Goal: Task Accomplishment & Management: Manage account settings

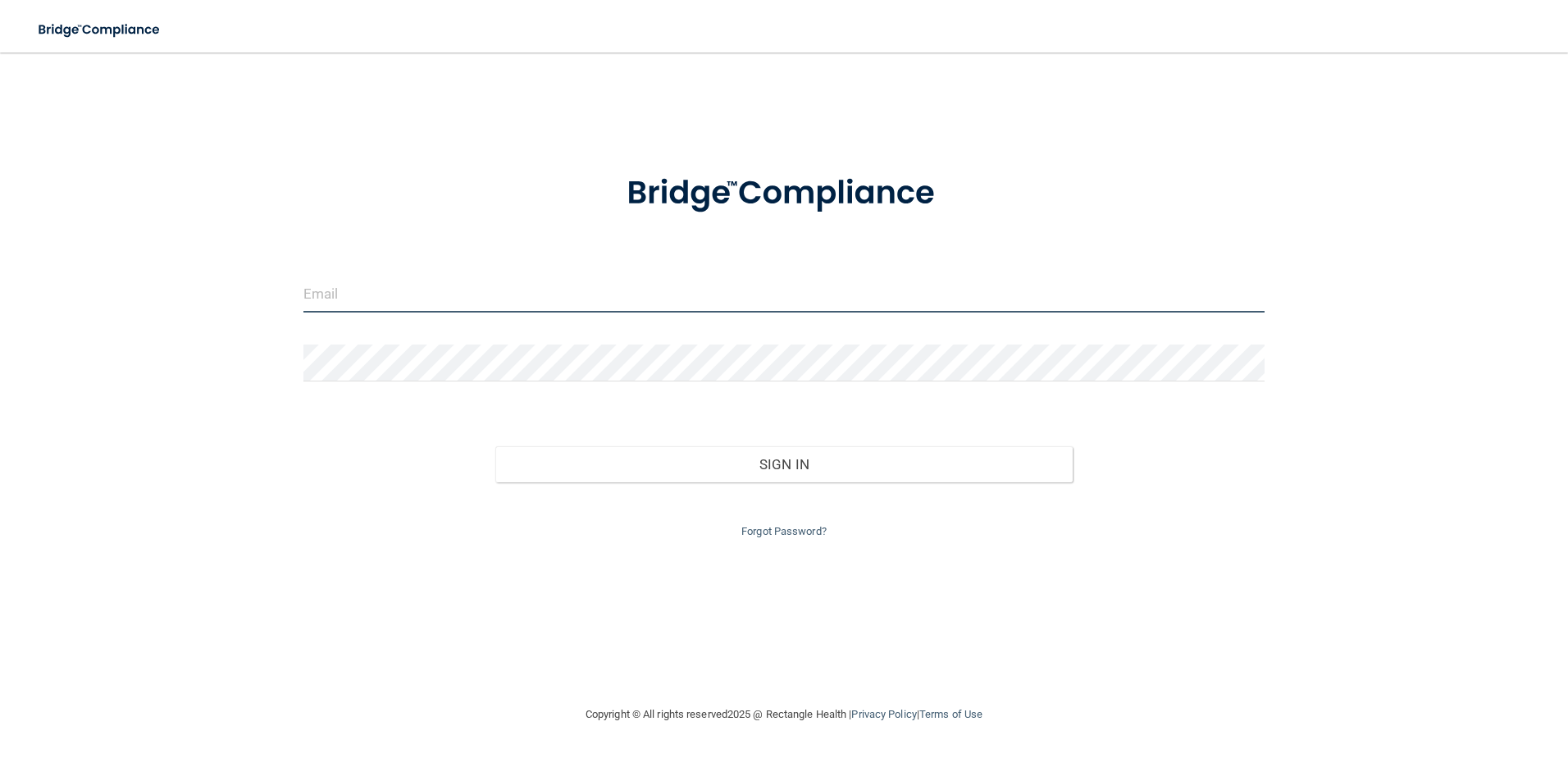
click at [381, 299] on input "email" at bounding box center [784, 294] width 962 height 37
type input "[EMAIL_ADDRESS][DOMAIN_NAME]"
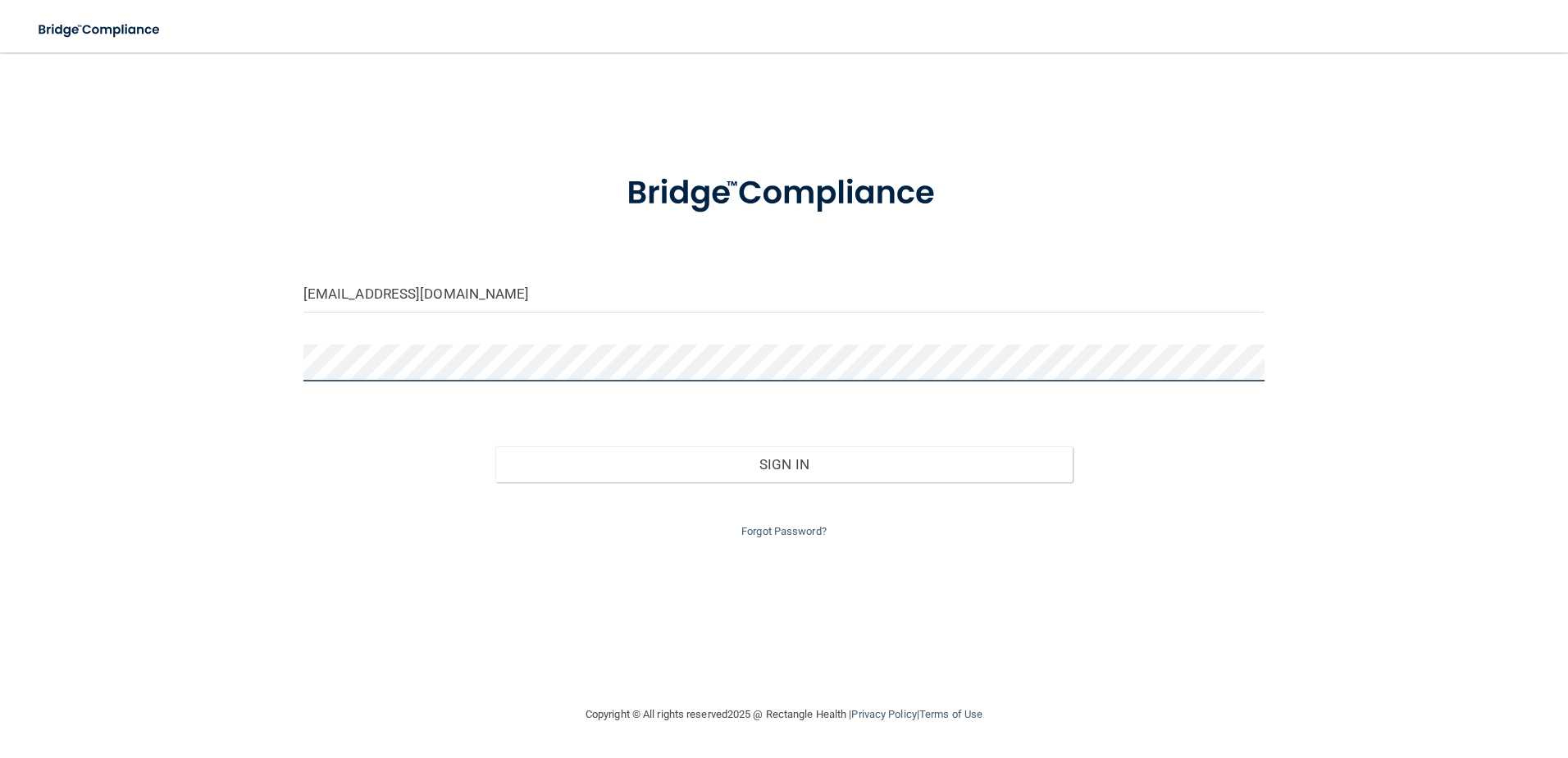
click at [495, 446] on button "Sign In" at bounding box center [784, 464] width 578 height 36
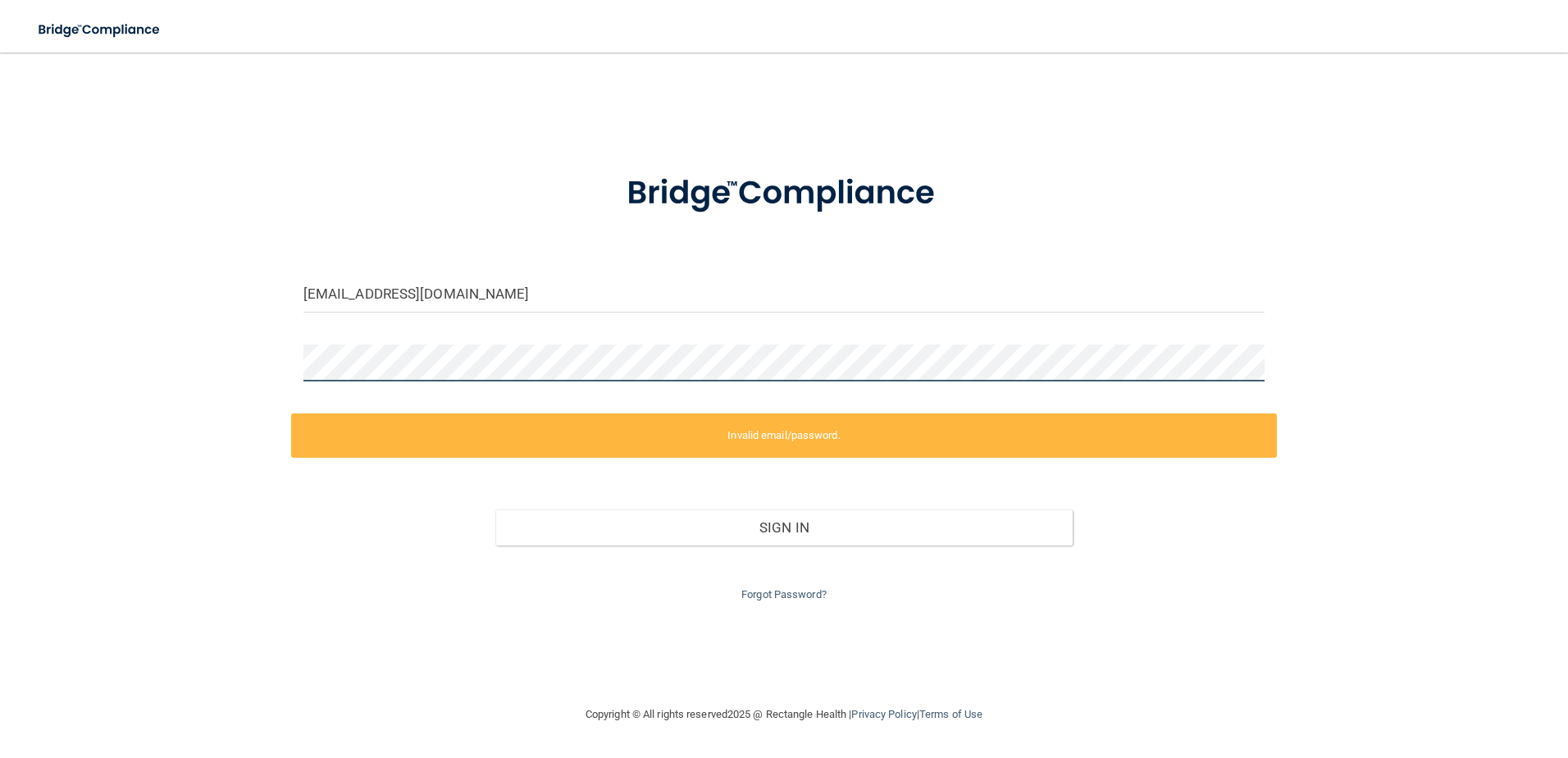
click at [54, 346] on div "[EMAIL_ADDRESS][DOMAIN_NAME] Invalid email/password. You don't have permission …" at bounding box center [784, 378] width 1502 height 619
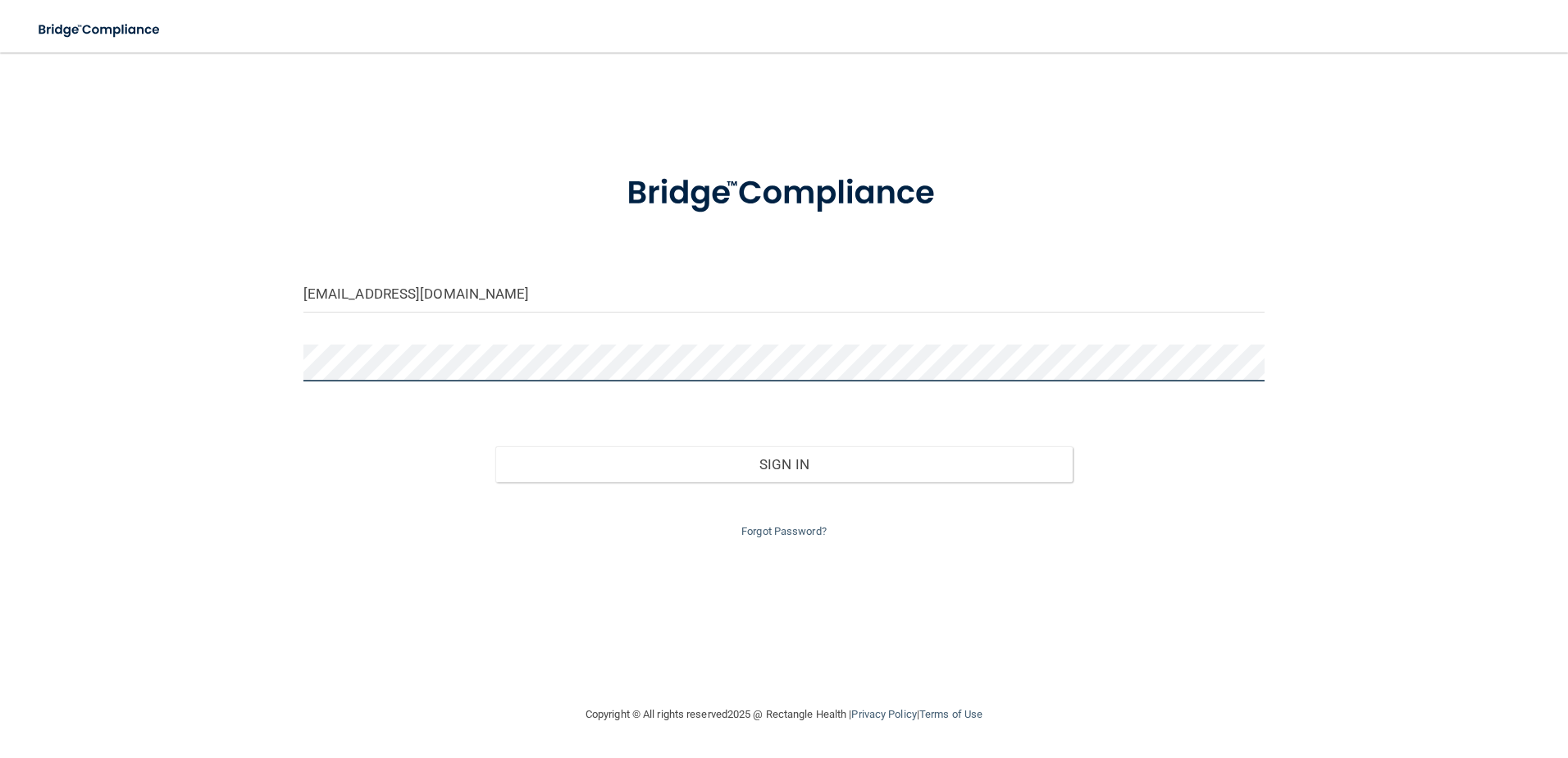
click at [495, 446] on button "Sign In" at bounding box center [784, 464] width 578 height 36
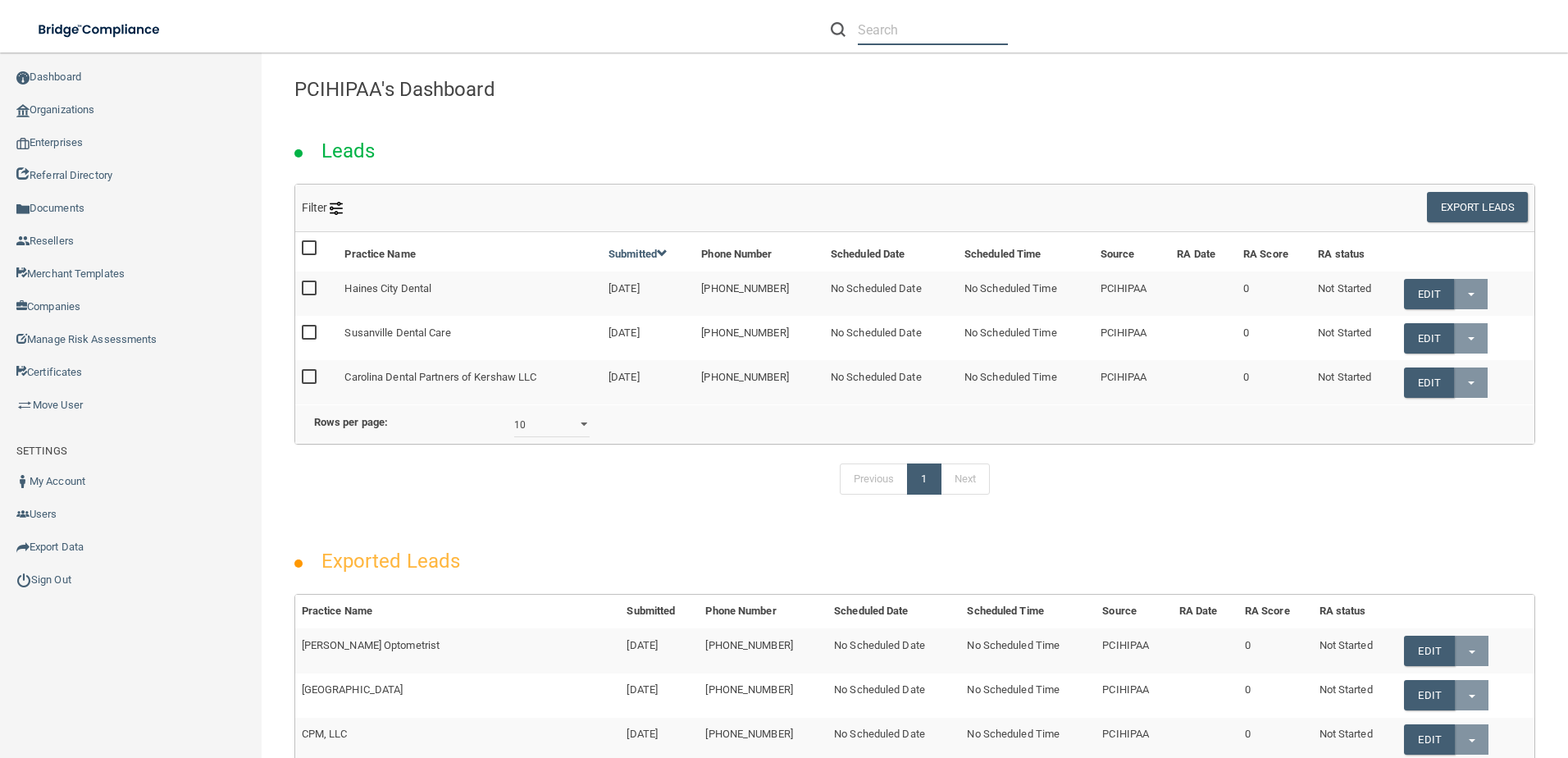
click at [989, 33] on input "text" at bounding box center [933, 30] width 150 height 30
paste input "Manchester Obstetrical Associates, [GEOGRAPHIC_DATA] - [GEOGRAPHIC_DATA]"
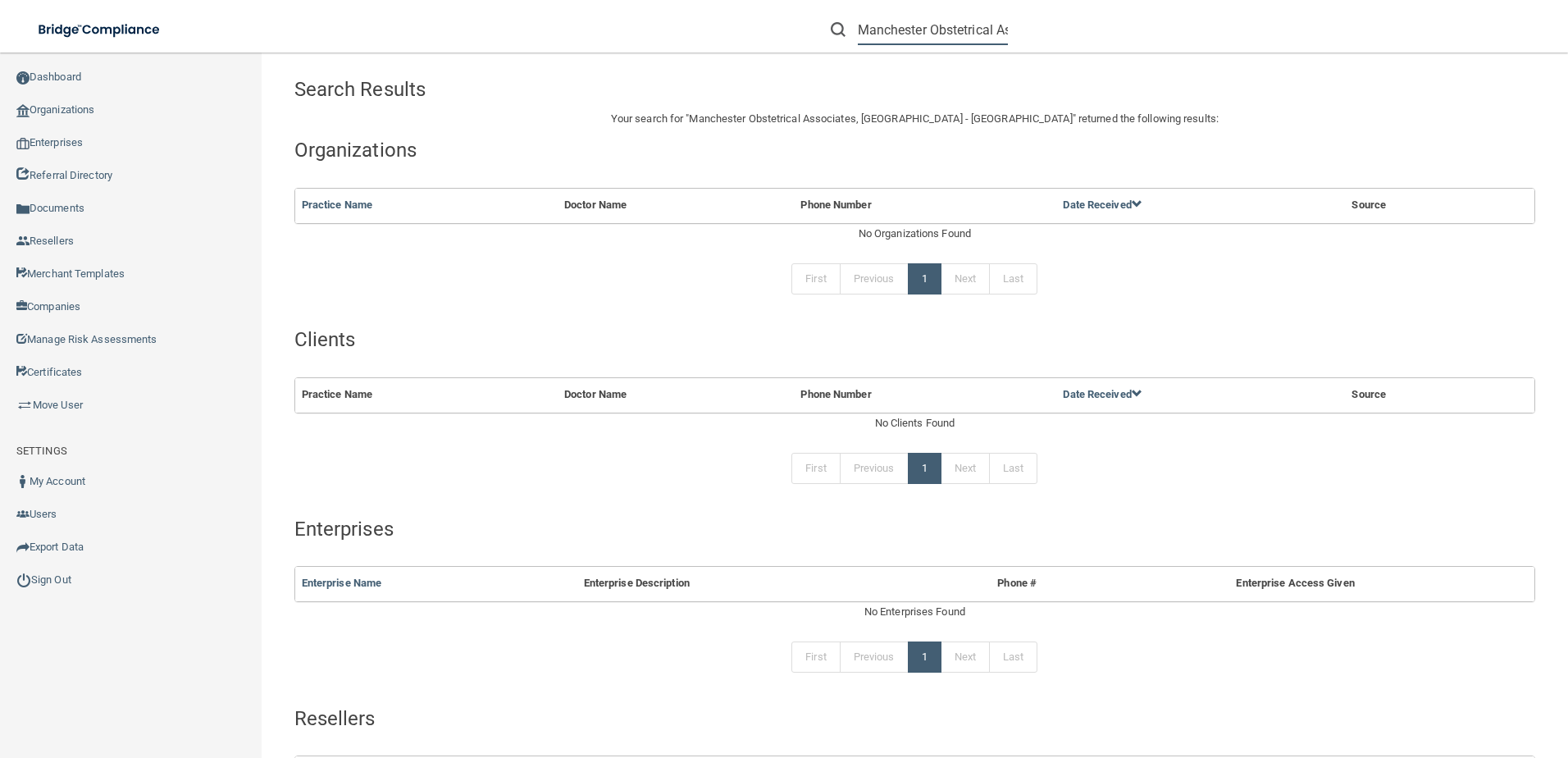
click at [997, 31] on input "Manchester Obstetrical Associates, [GEOGRAPHIC_DATA] - [GEOGRAPHIC_DATA]" at bounding box center [933, 30] width 150 height 30
drag, startPoint x: 946, startPoint y: 30, endPoint x: 1064, endPoint y: 32, distance: 118.0
click at [1064, 32] on div "Manchester Obstetrical Associates, [GEOGRAPHIC_DATA] - [GEOGRAPHIC_DATA]" at bounding box center [1111, 29] width 611 height 59
drag, startPoint x: 901, startPoint y: 29, endPoint x: 1101, endPoint y: 45, distance: 200.6
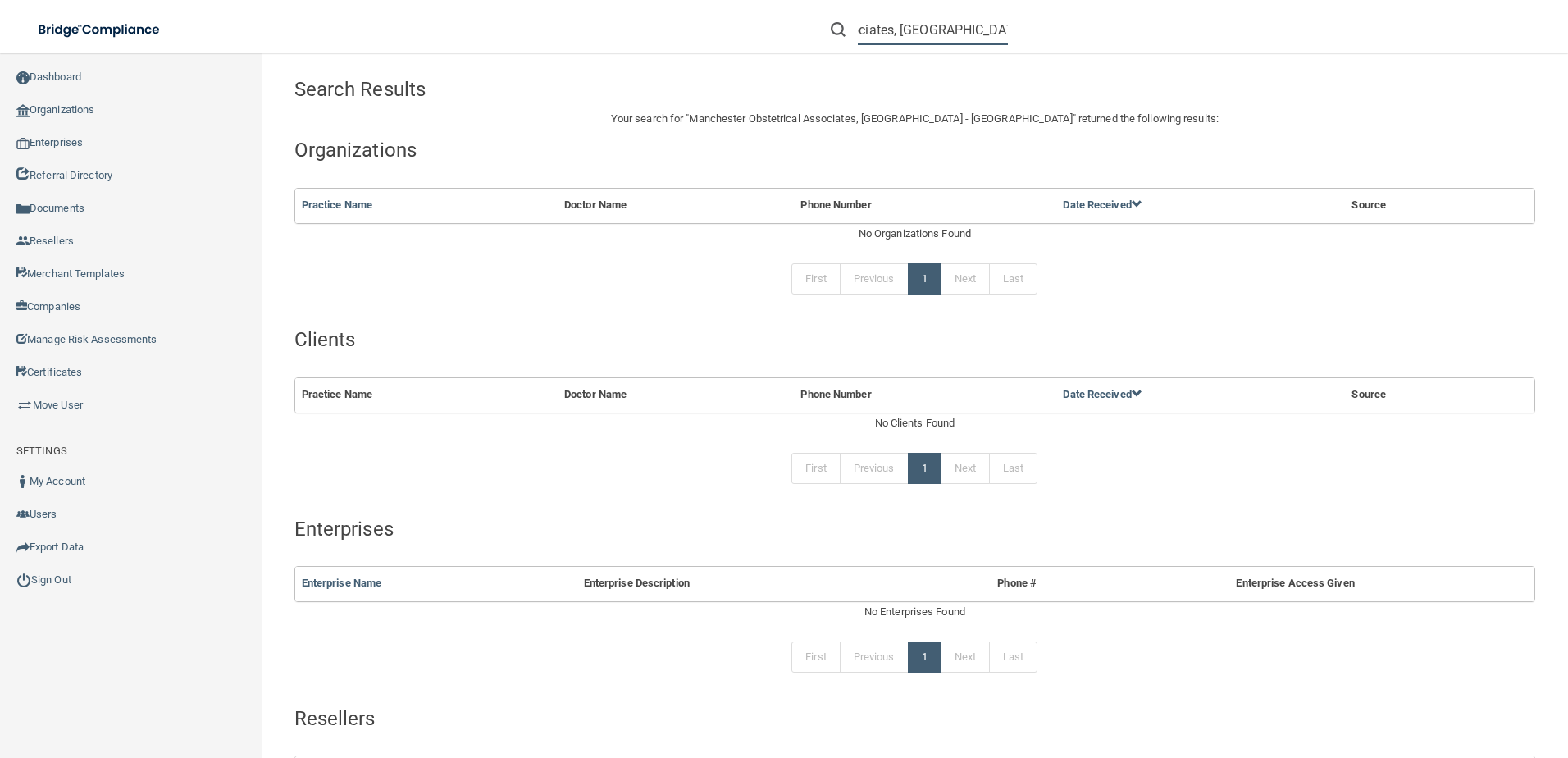
click at [1101, 45] on div "Manchester Obstetrical Associates, [GEOGRAPHIC_DATA] - [GEOGRAPHIC_DATA]" at bounding box center [1111, 29] width 611 height 59
click at [979, 24] on input "Manchester Obstetrical Associates" at bounding box center [933, 30] width 150 height 30
drag, startPoint x: 985, startPoint y: 25, endPoint x: 1175, endPoint y: 40, distance: 190.6
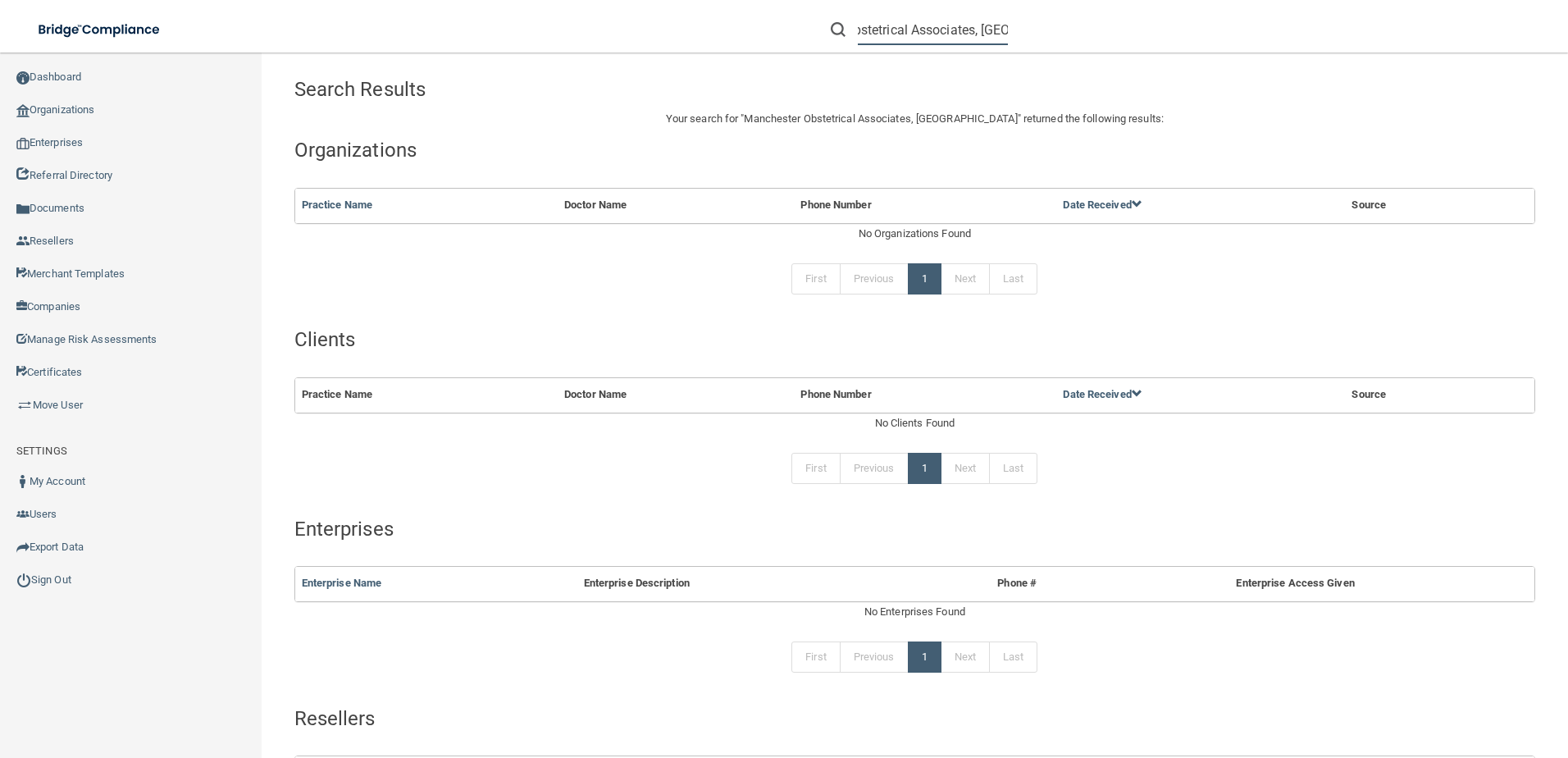
click at [1175, 39] on div "Manchester Obstetrical Associates, [GEOGRAPHIC_DATA]" at bounding box center [1111, 29] width 611 height 59
type input "M"
click at [869, 27] on input "text" at bounding box center [933, 30] width 150 height 30
paste input "[PHONE_NUMBER]"
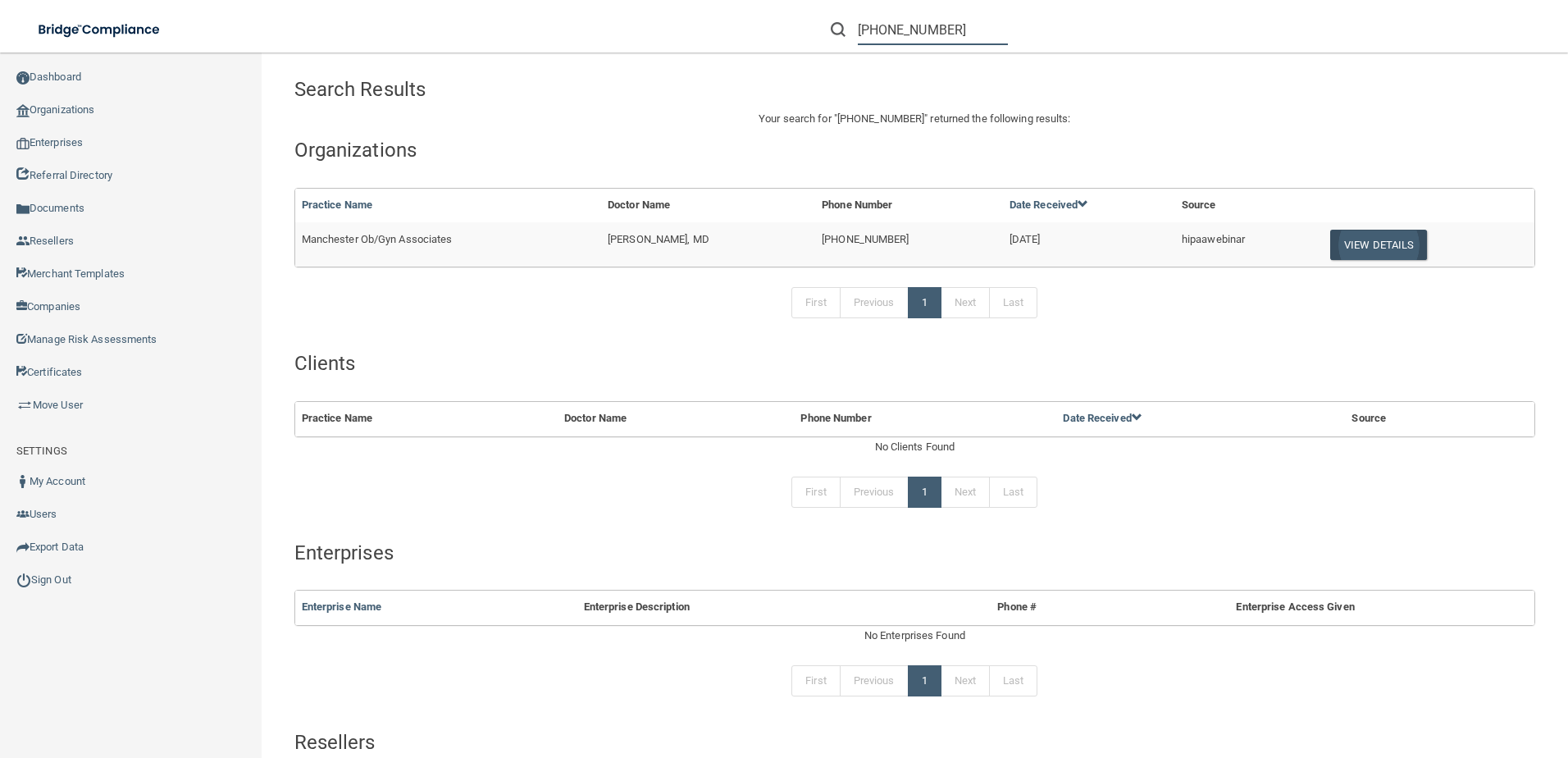
type input "[PHONE_NUMBER]"
click at [1336, 241] on button "View Details" at bounding box center [1379, 245] width 97 height 30
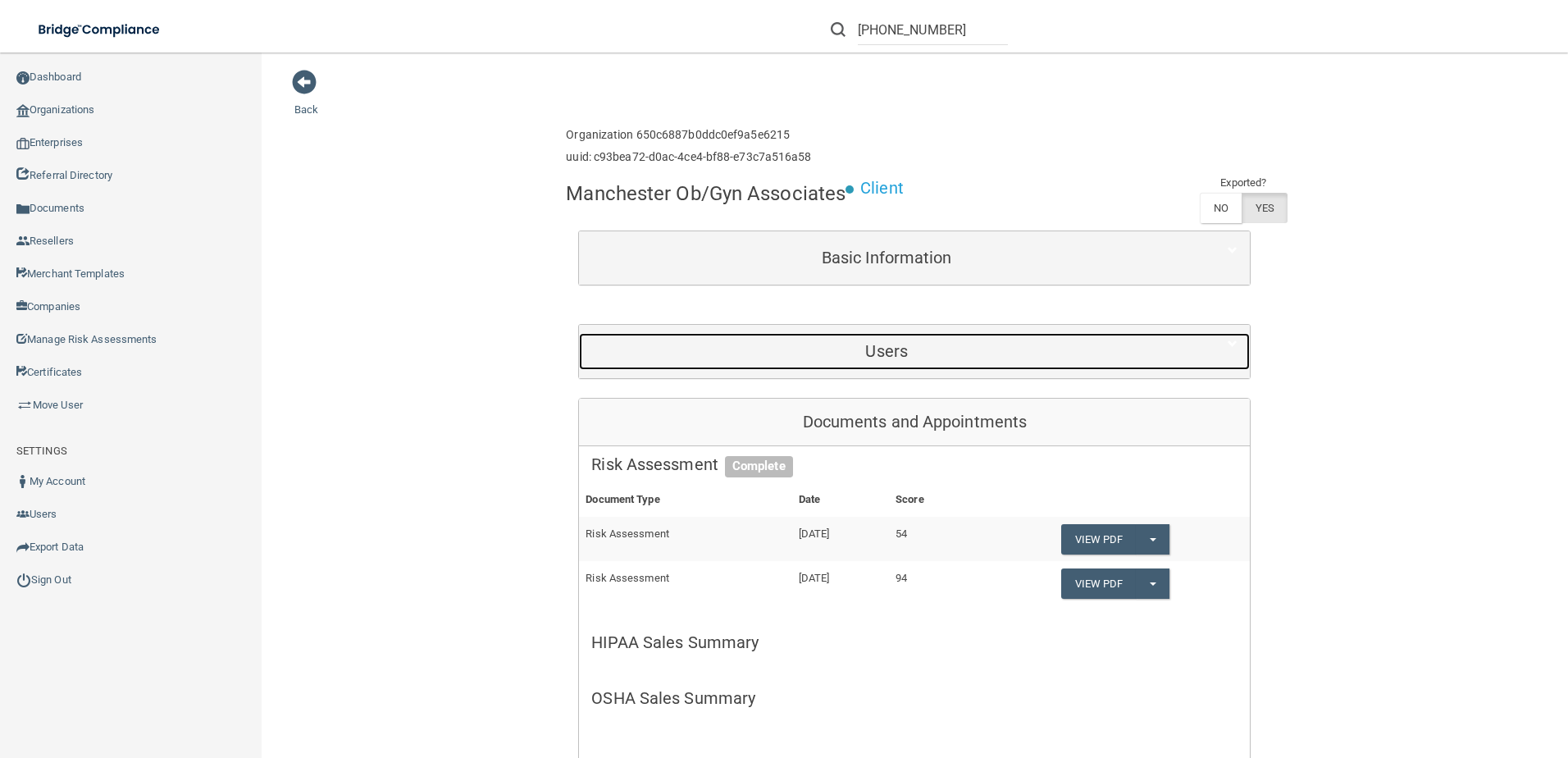
click at [928, 348] on h5 "Users" at bounding box center [886, 350] width 590 height 18
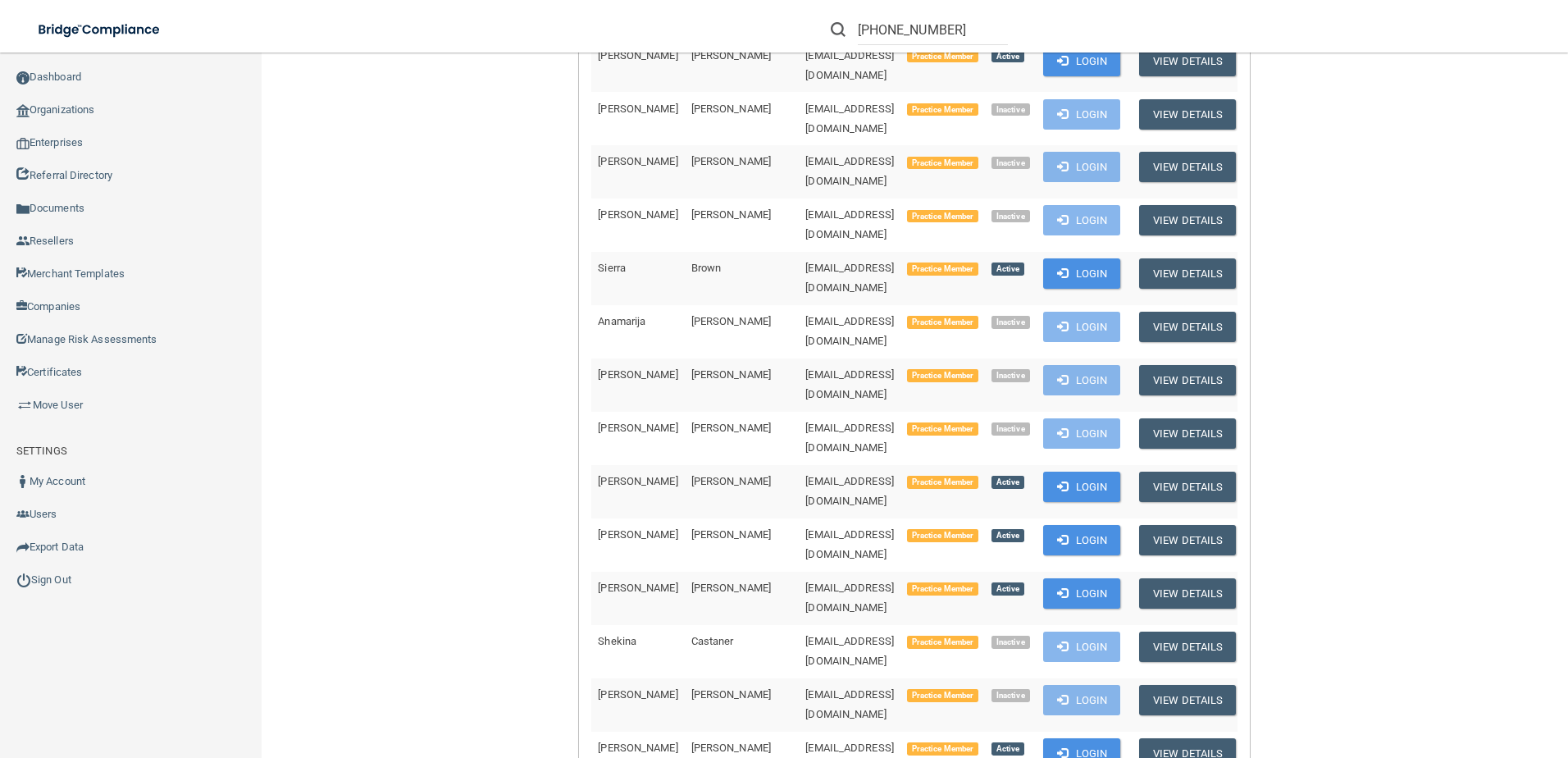
scroll to position [739, 0]
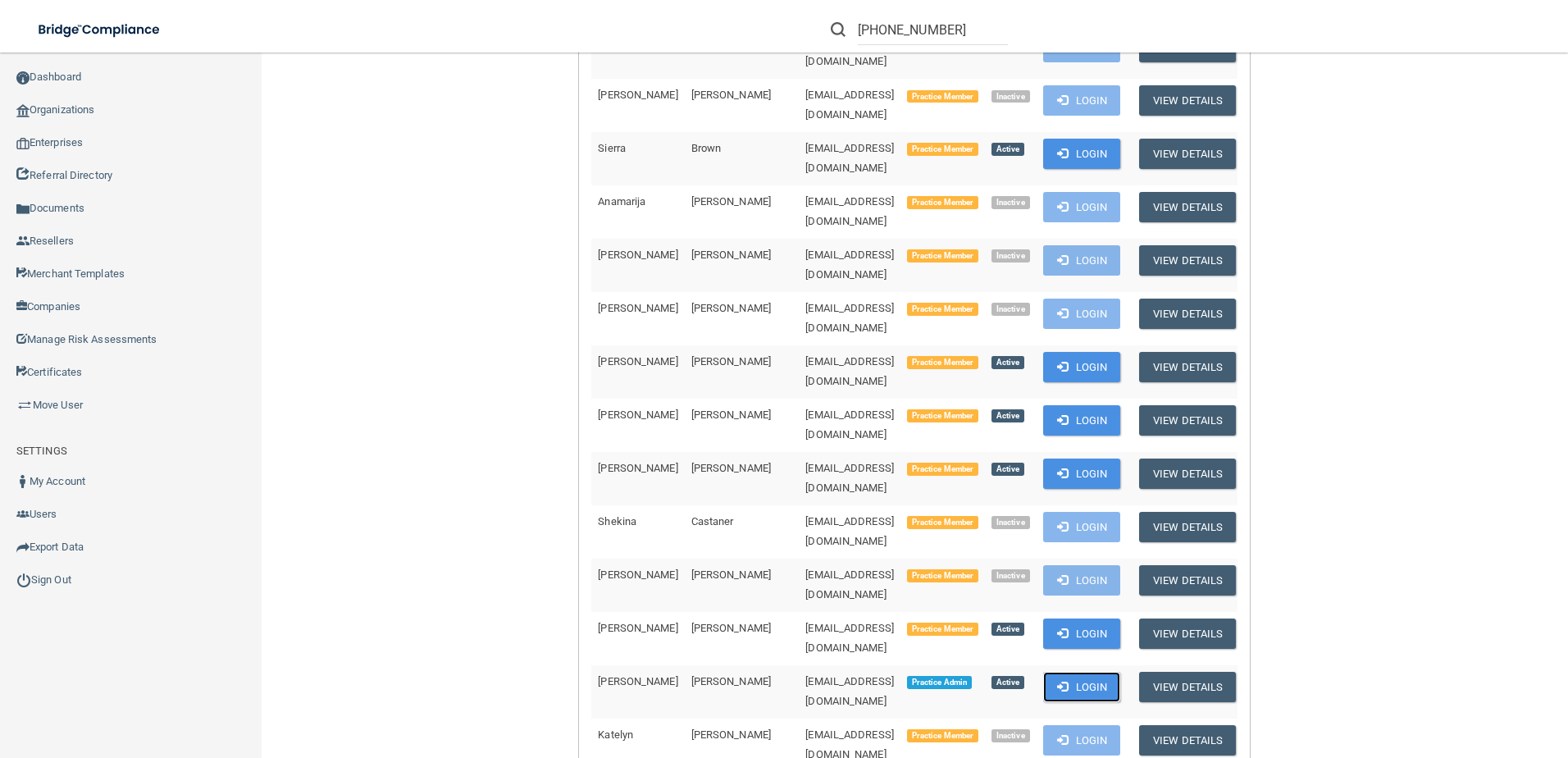
drag, startPoint x: 1111, startPoint y: 538, endPoint x: 1098, endPoint y: 536, distance: 13.2
click at [1104, 672] on button "Login" at bounding box center [1082, 687] width 78 height 30
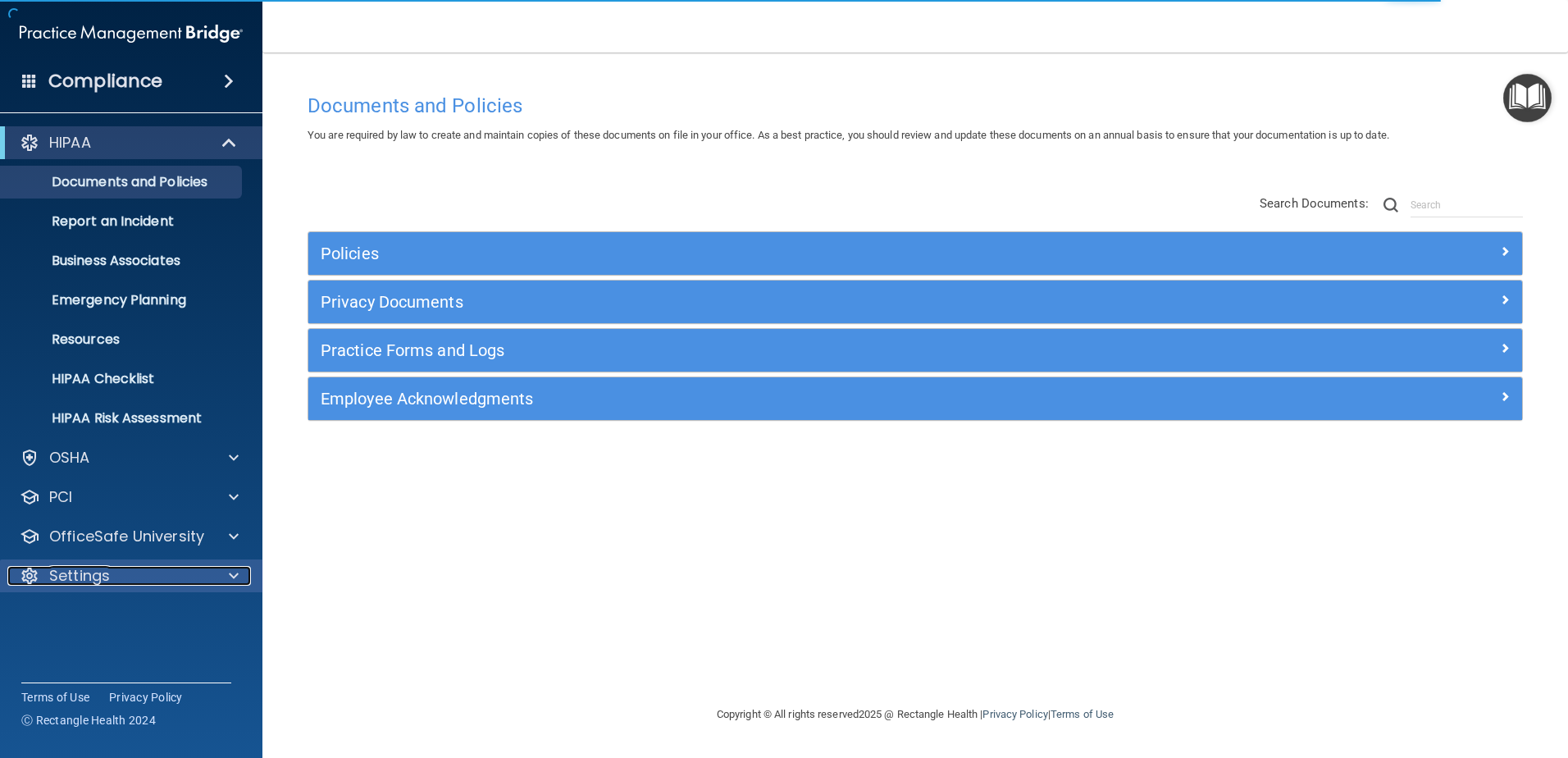
click at [188, 572] on div "Settings" at bounding box center [109, 575] width 204 height 19
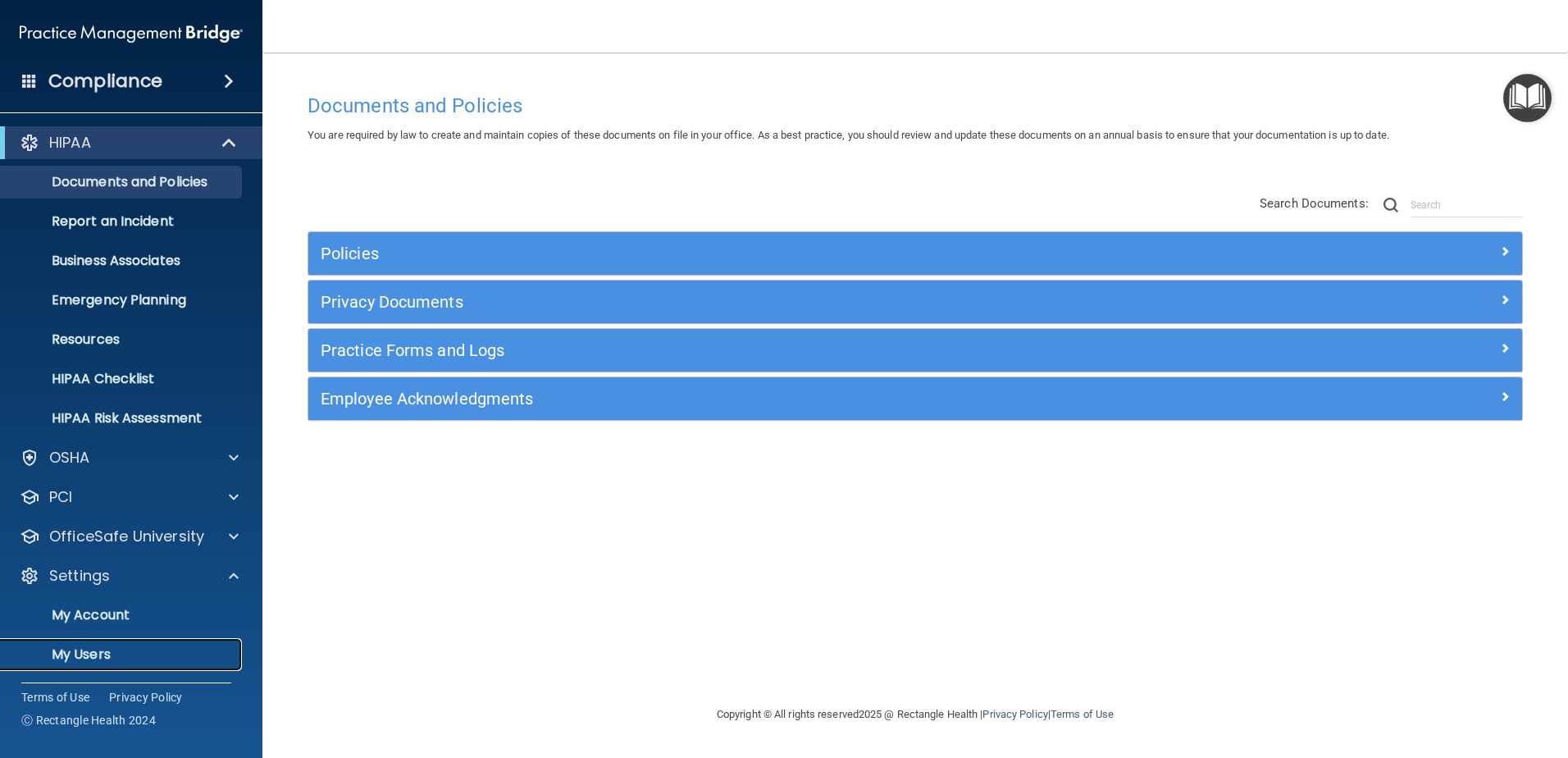
click at [211, 662] on p "My Users" at bounding box center [123, 654] width 224 height 16
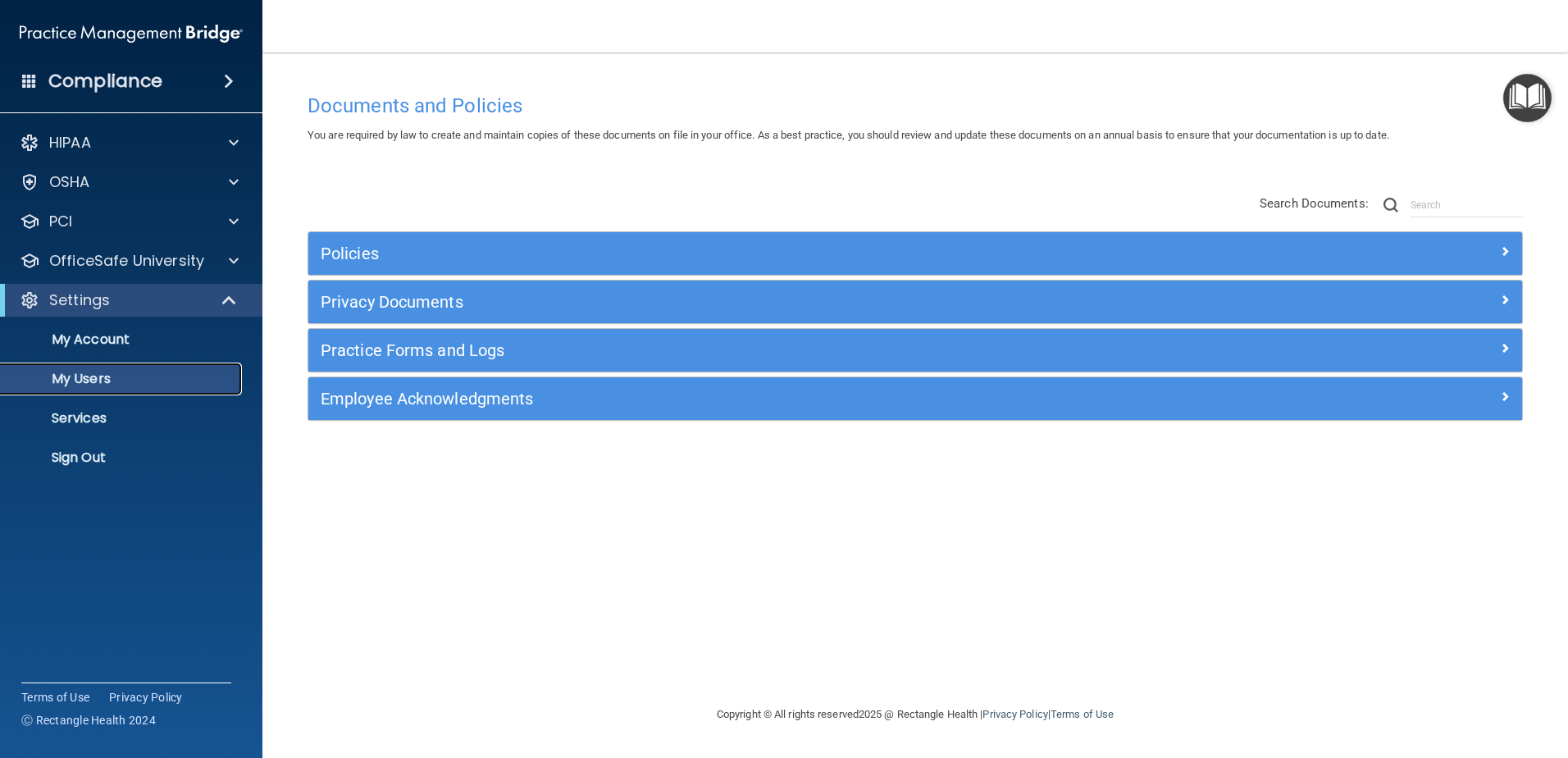
select select "20"
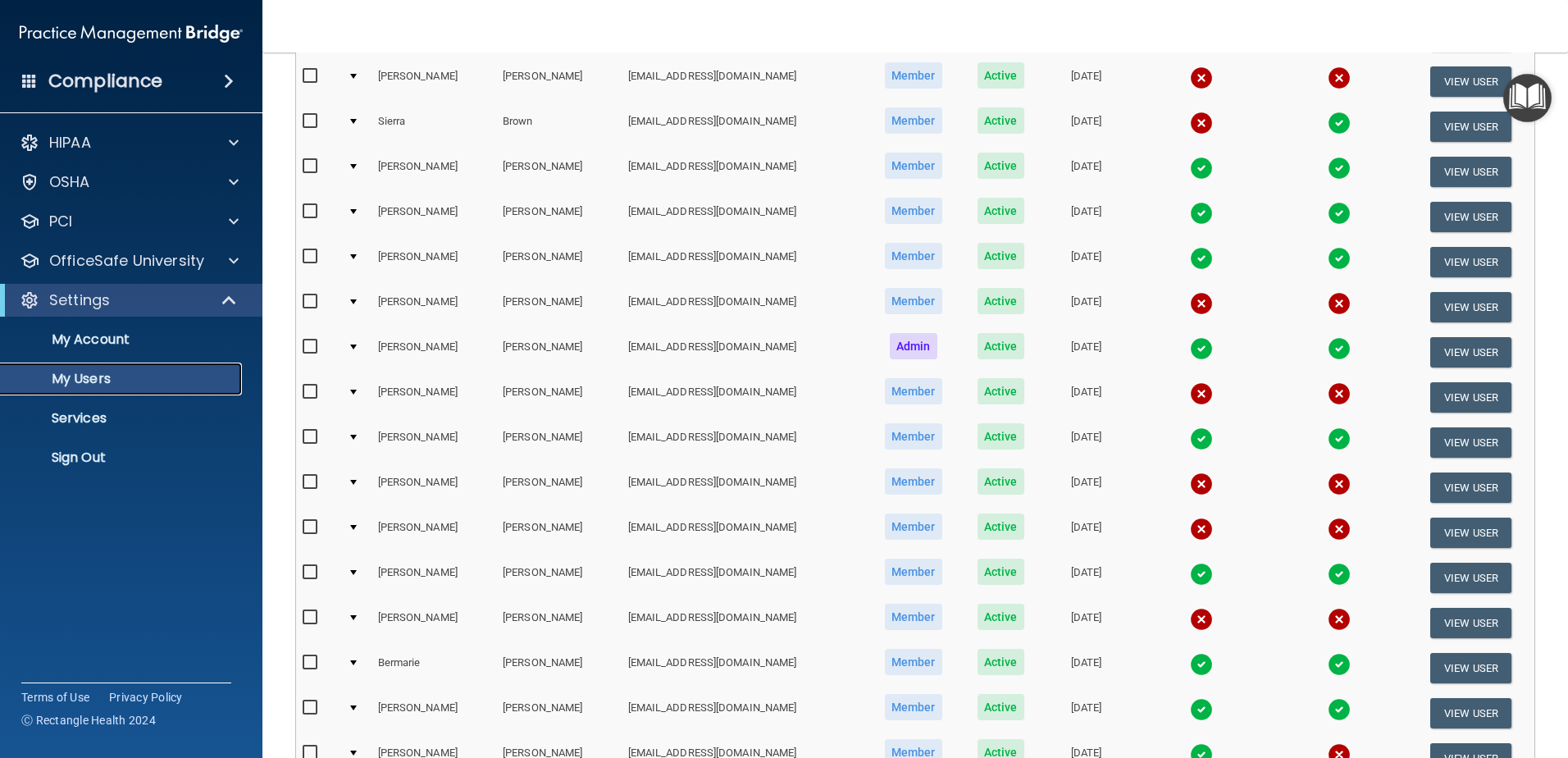
scroll to position [328, 0]
click at [1458, 396] on button "View User" at bounding box center [1471, 397] width 81 height 30
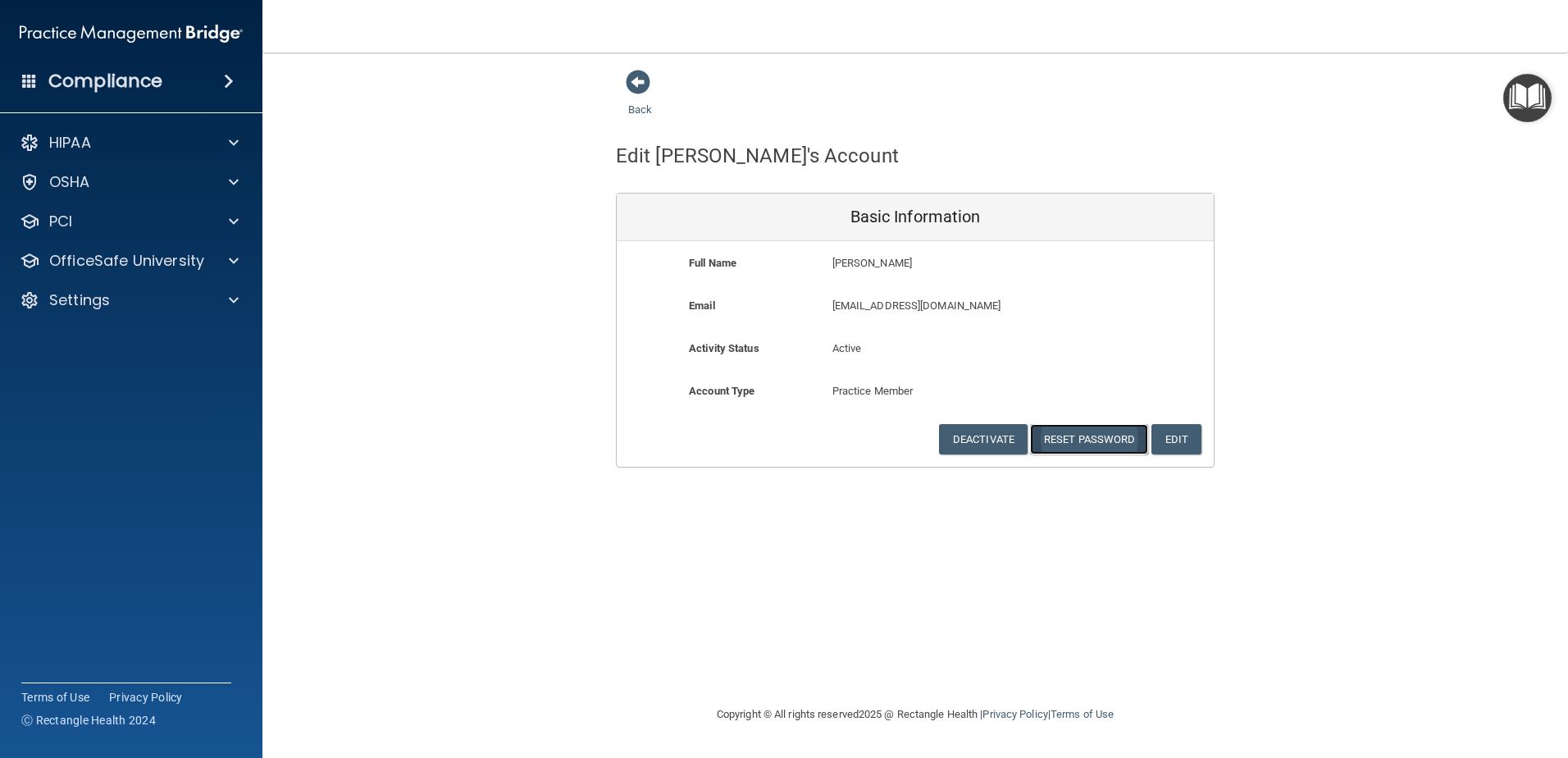
click at [1088, 446] on button "Reset Password" at bounding box center [1089, 440] width 118 height 30
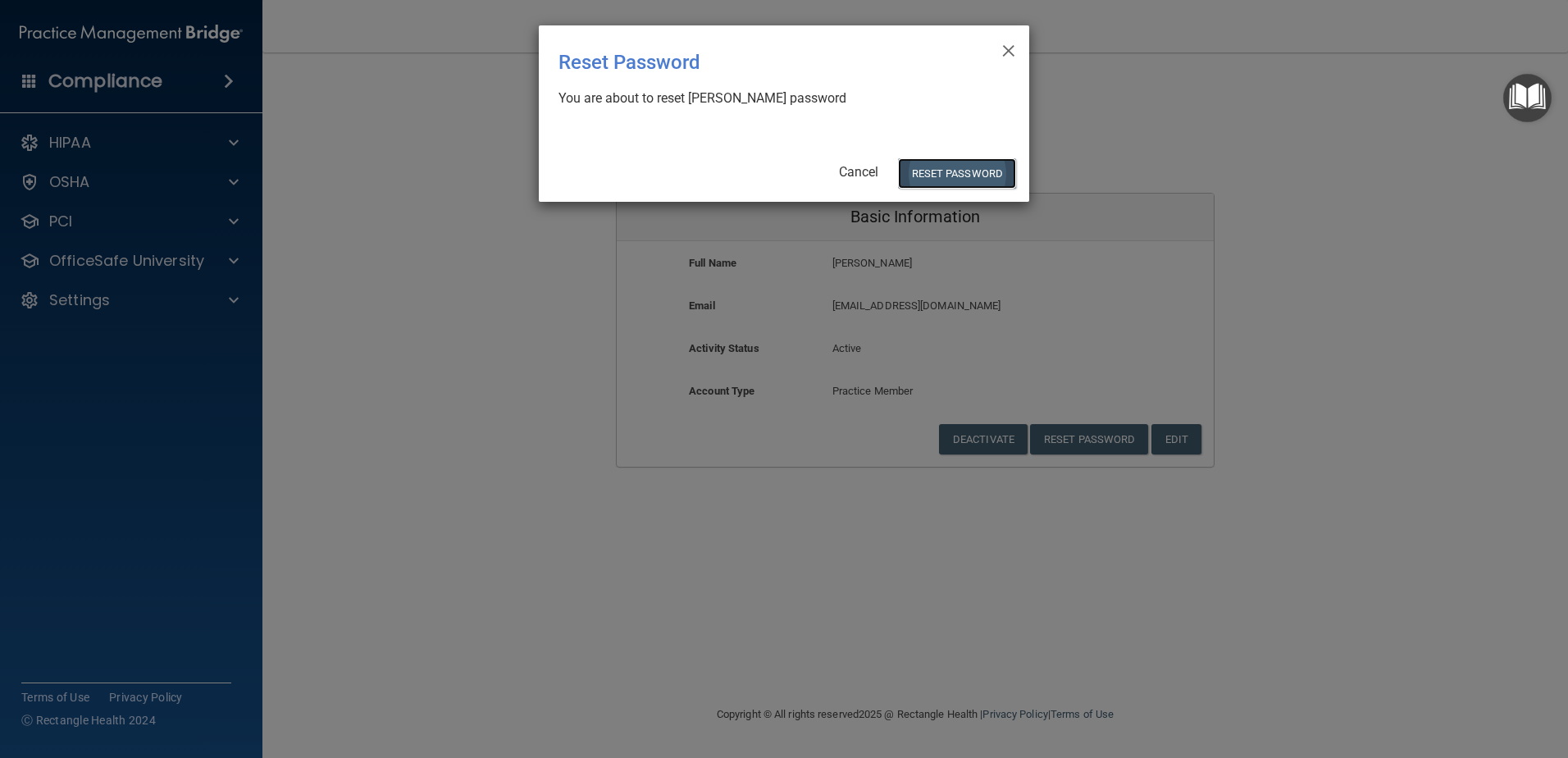
click at [961, 181] on button "Reset Password" at bounding box center [957, 173] width 118 height 30
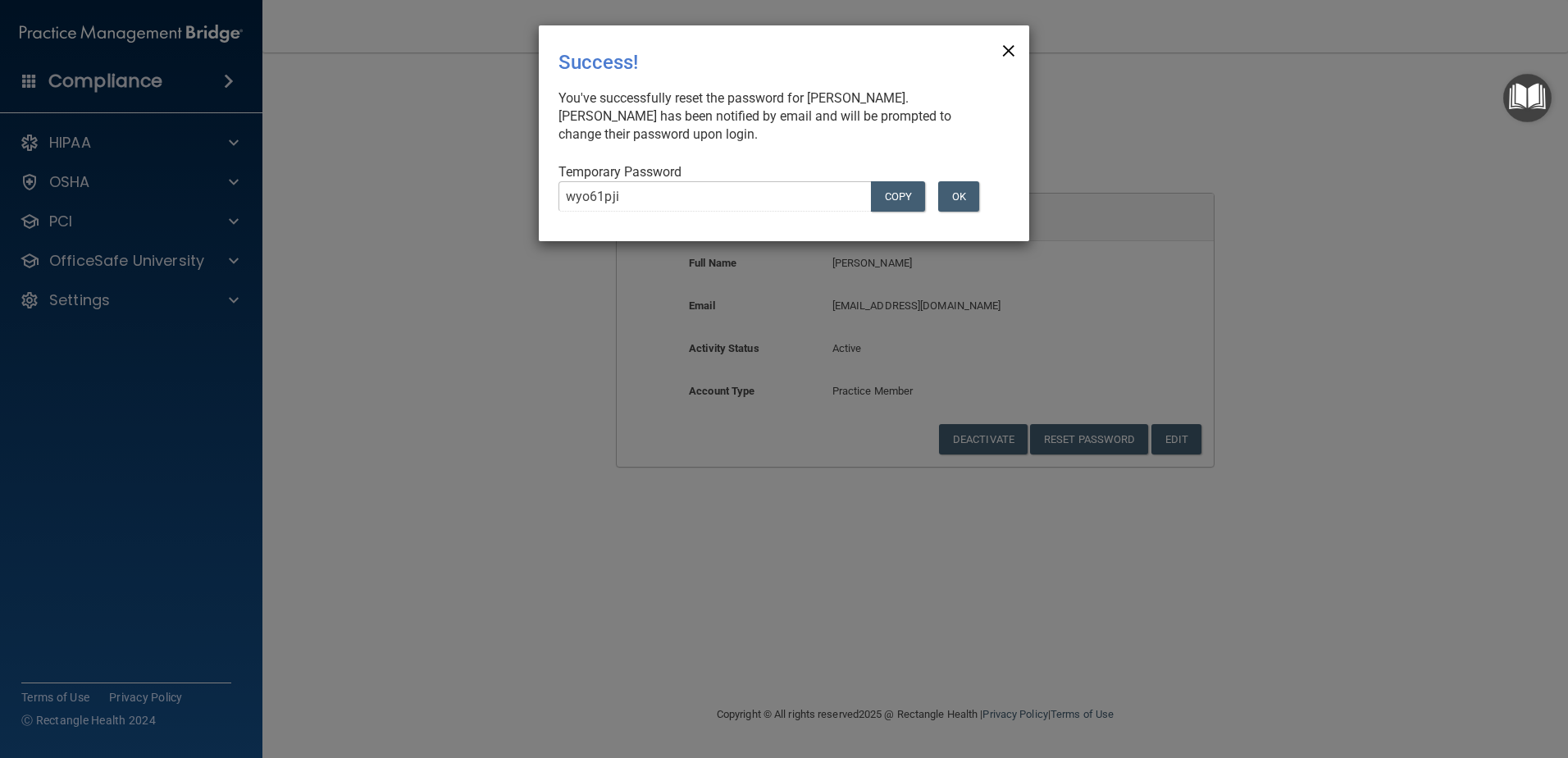
click at [1009, 48] on span "×" at bounding box center [1009, 48] width 15 height 33
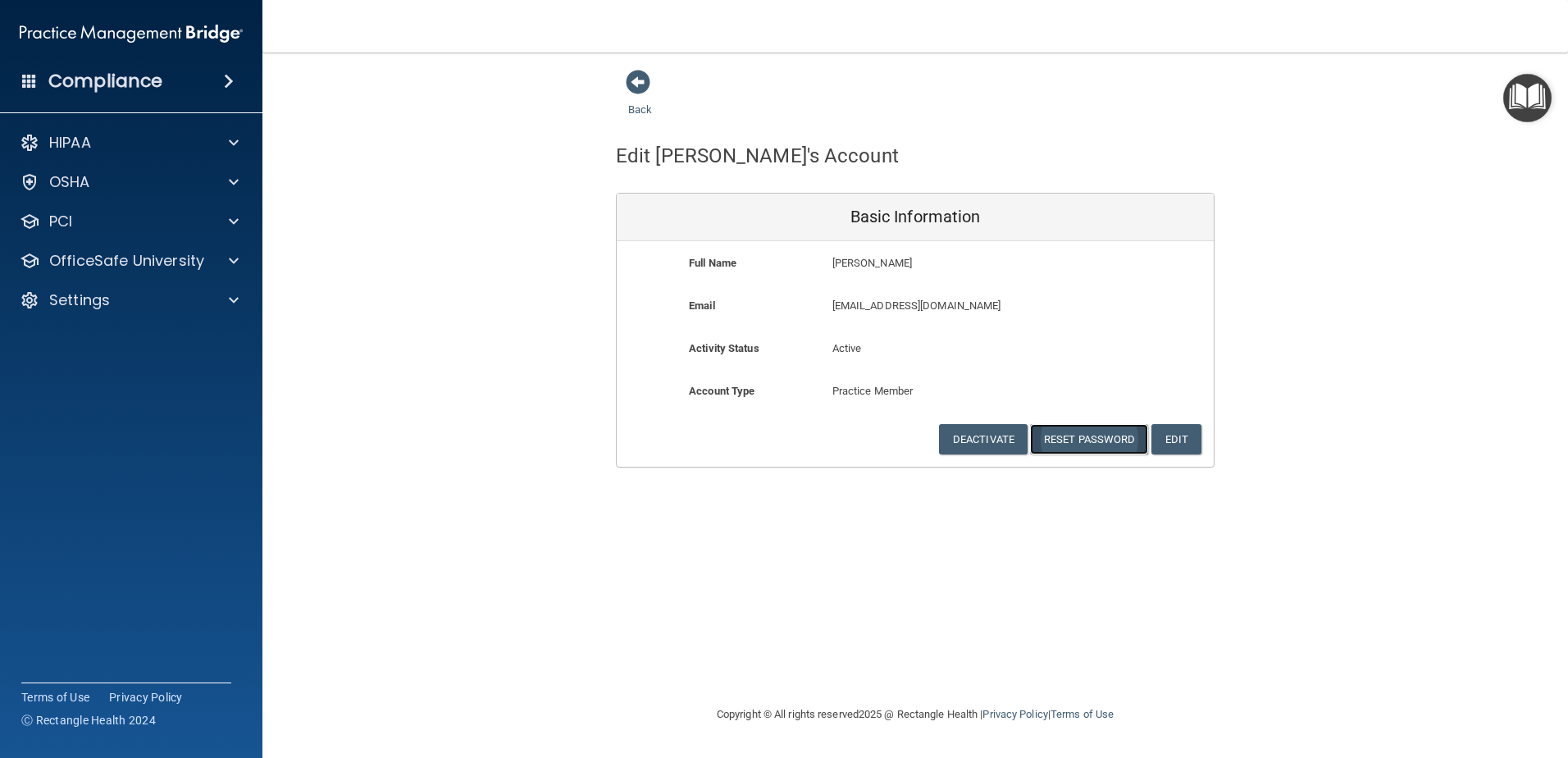
click at [1091, 438] on button "Reset Password" at bounding box center [1089, 440] width 118 height 30
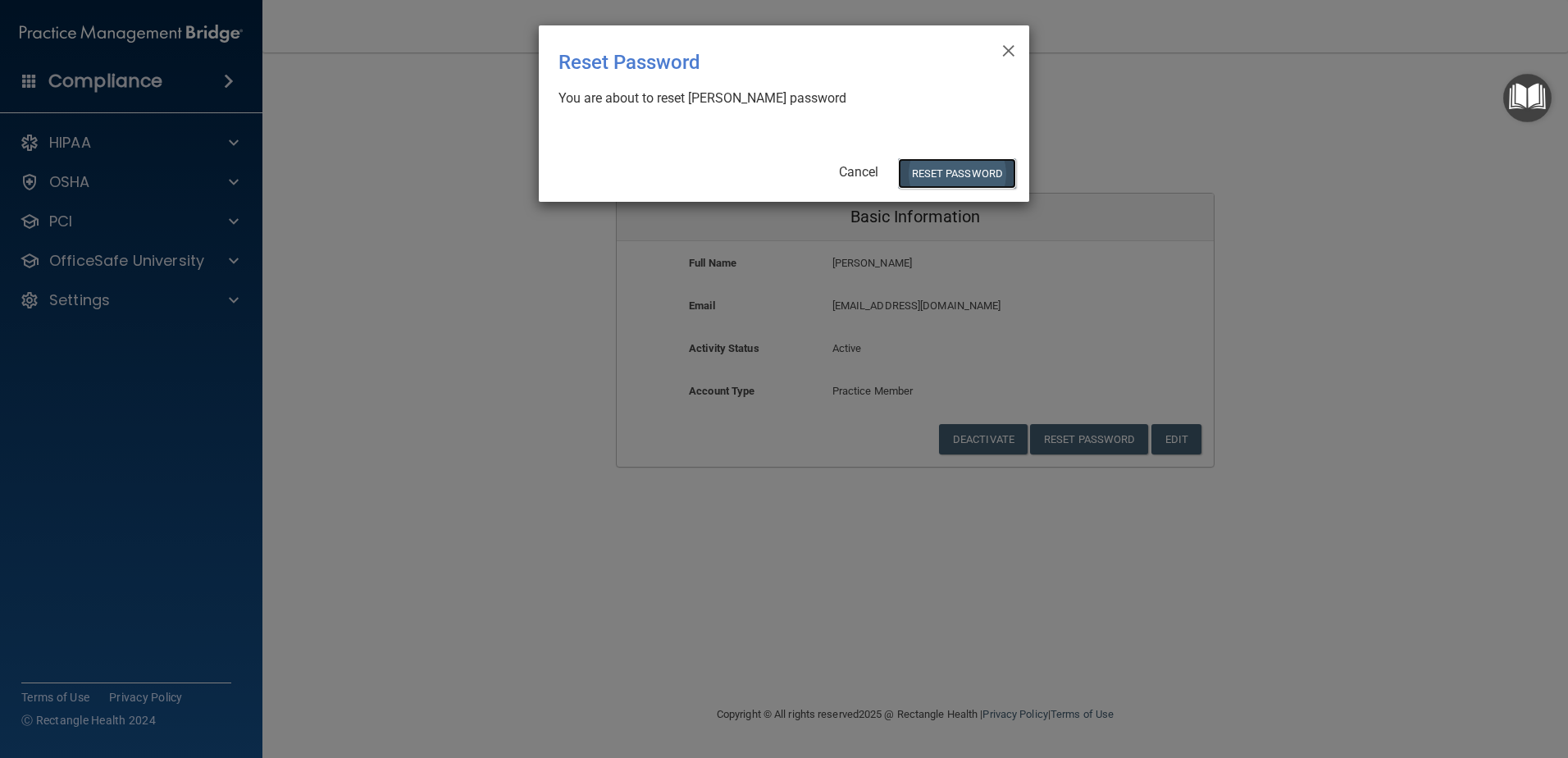
click at [952, 173] on button "Reset Password" at bounding box center [957, 173] width 118 height 30
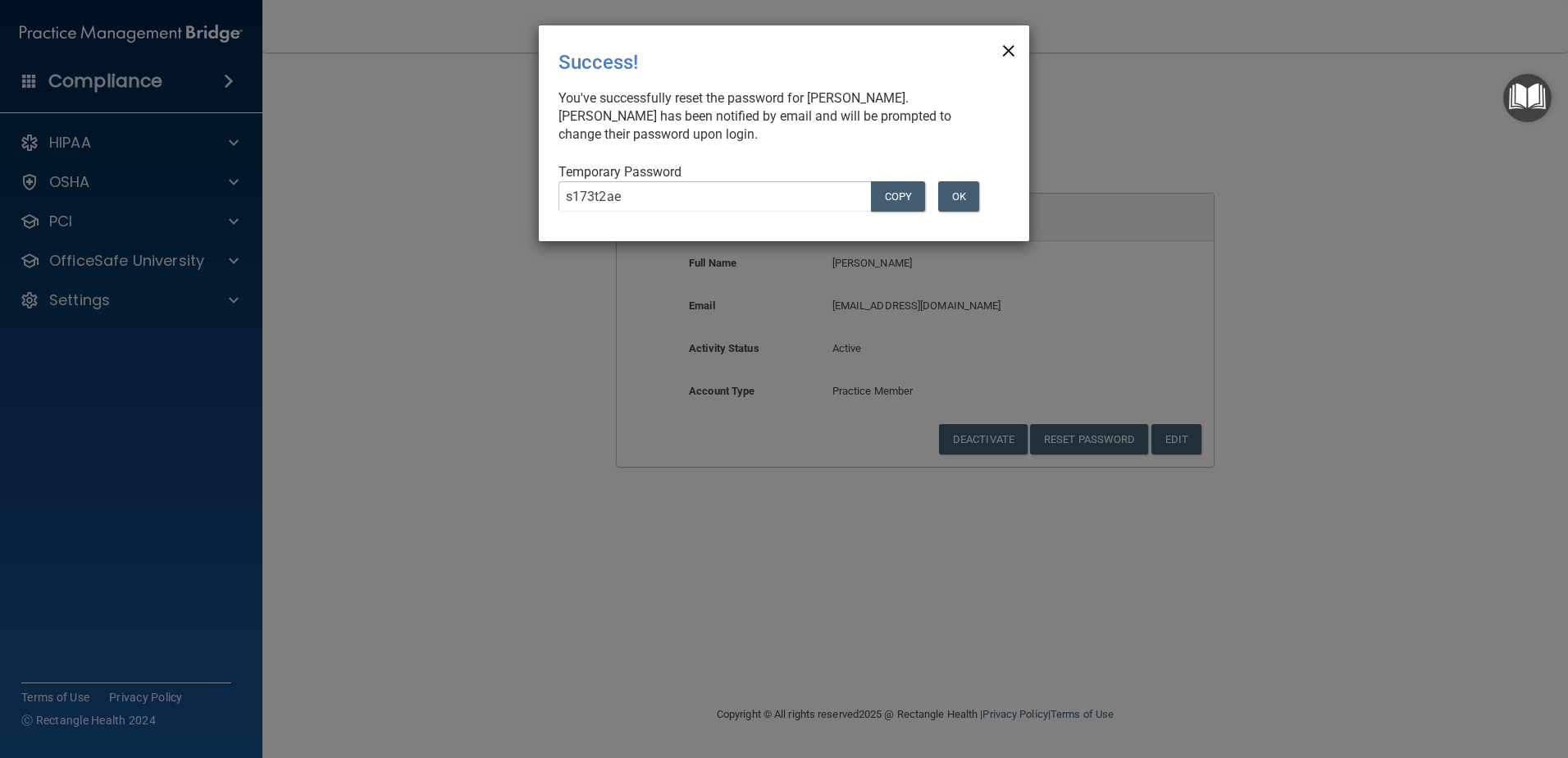
click at [1008, 46] on span "×" at bounding box center [1009, 48] width 15 height 33
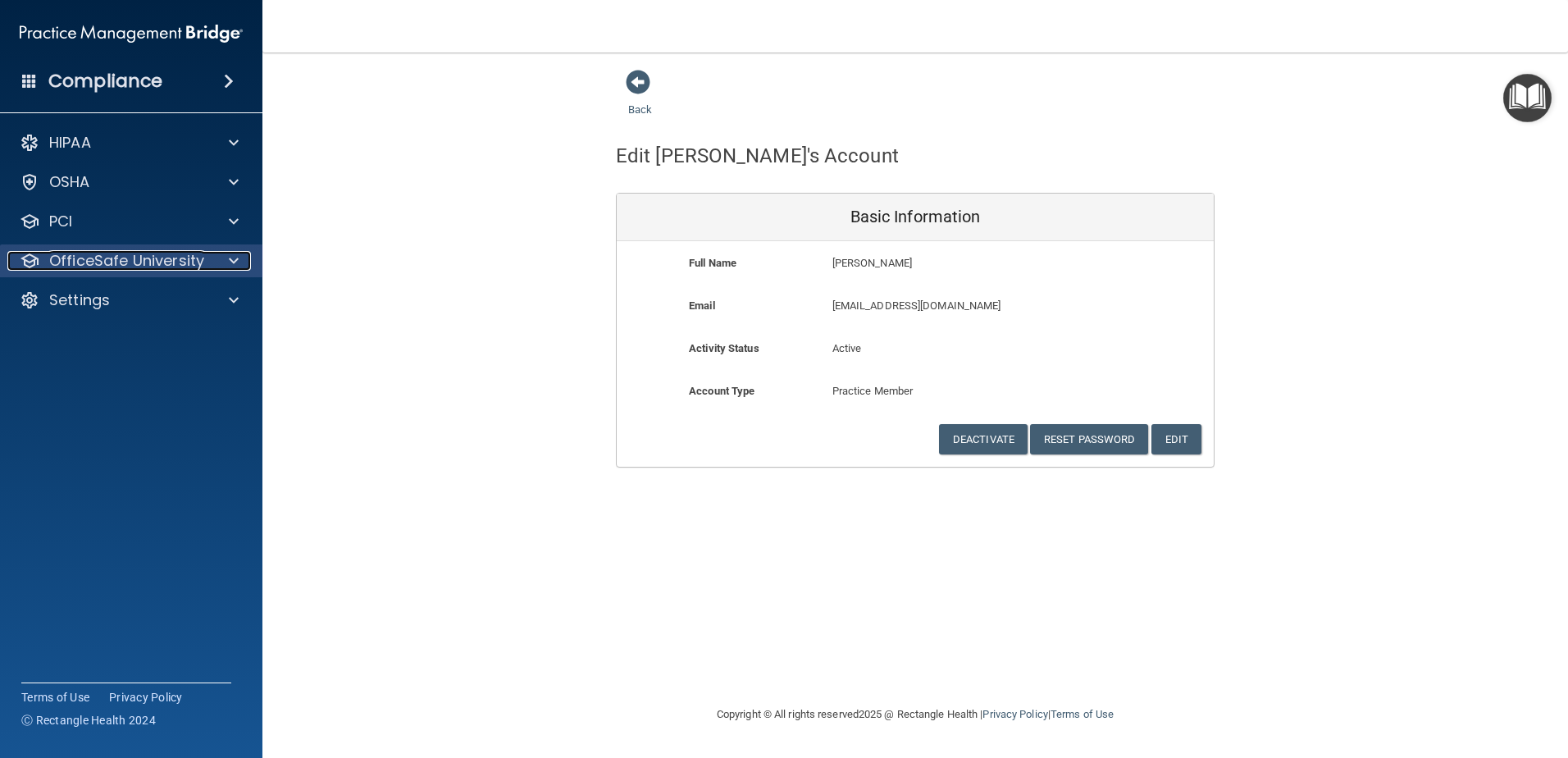
click at [80, 270] on p "OfficeSafe University" at bounding box center [126, 260] width 155 height 19
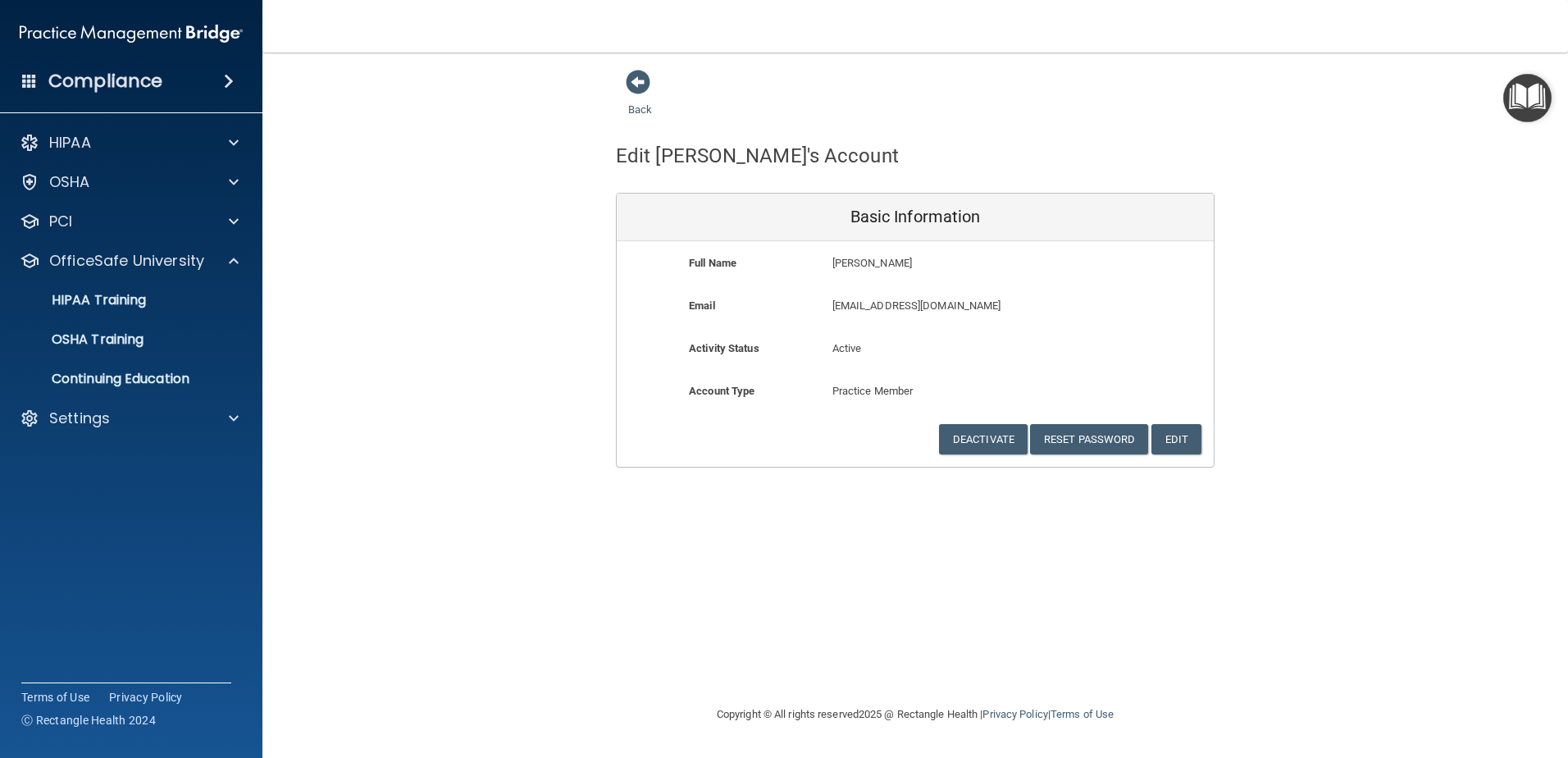
click at [86, 438] on div "HIPAA Documents and Policies Report an Incident Business Associates Emergency P…" at bounding box center [131, 284] width 264 height 328
click at [94, 426] on p "Settings" at bounding box center [79, 418] width 61 height 19
click at [154, 461] on p "My Account" at bounding box center [123, 457] width 224 height 16
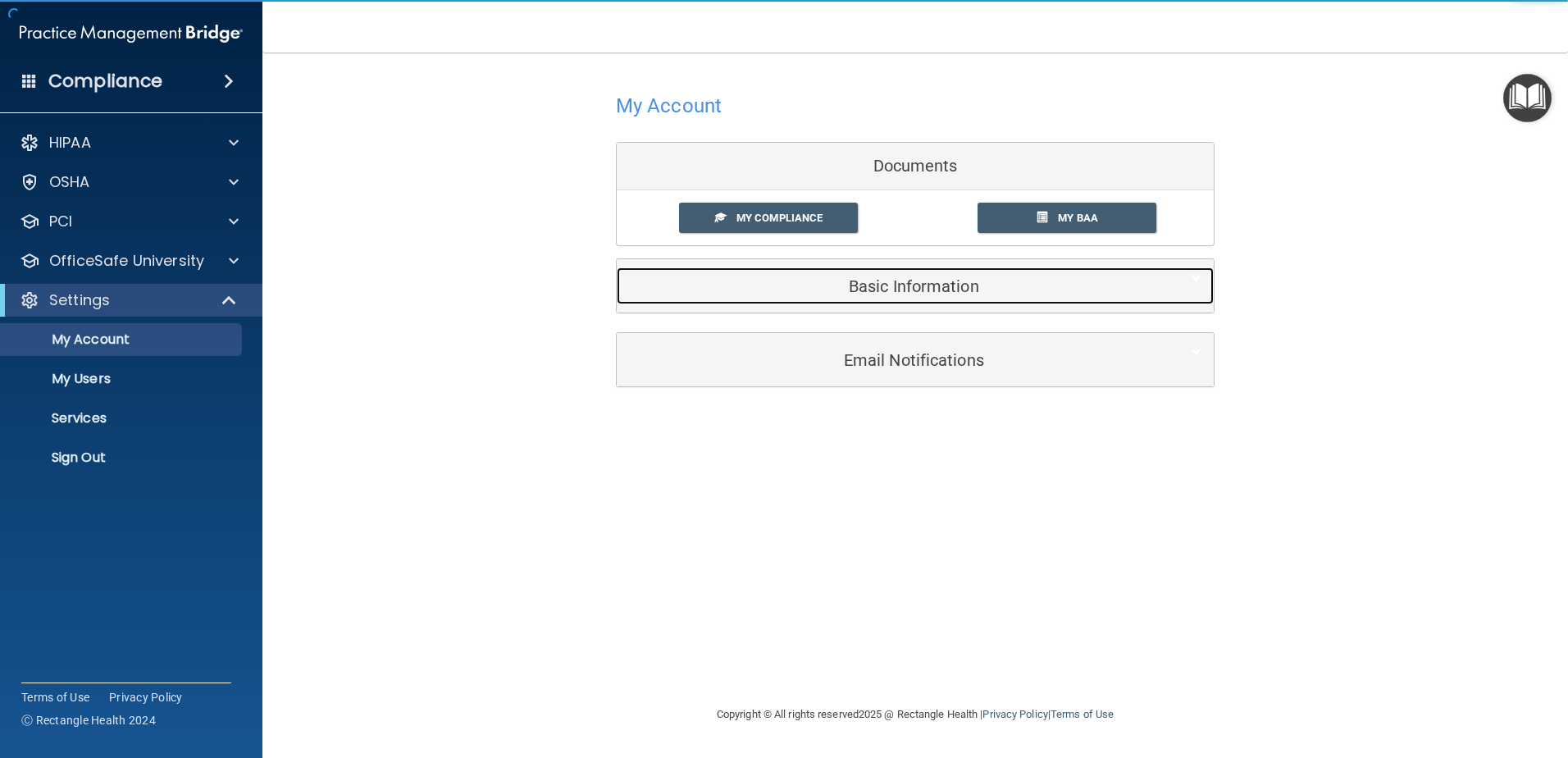
click at [881, 304] on div "Basic Information" at bounding box center [890, 286] width 547 height 37
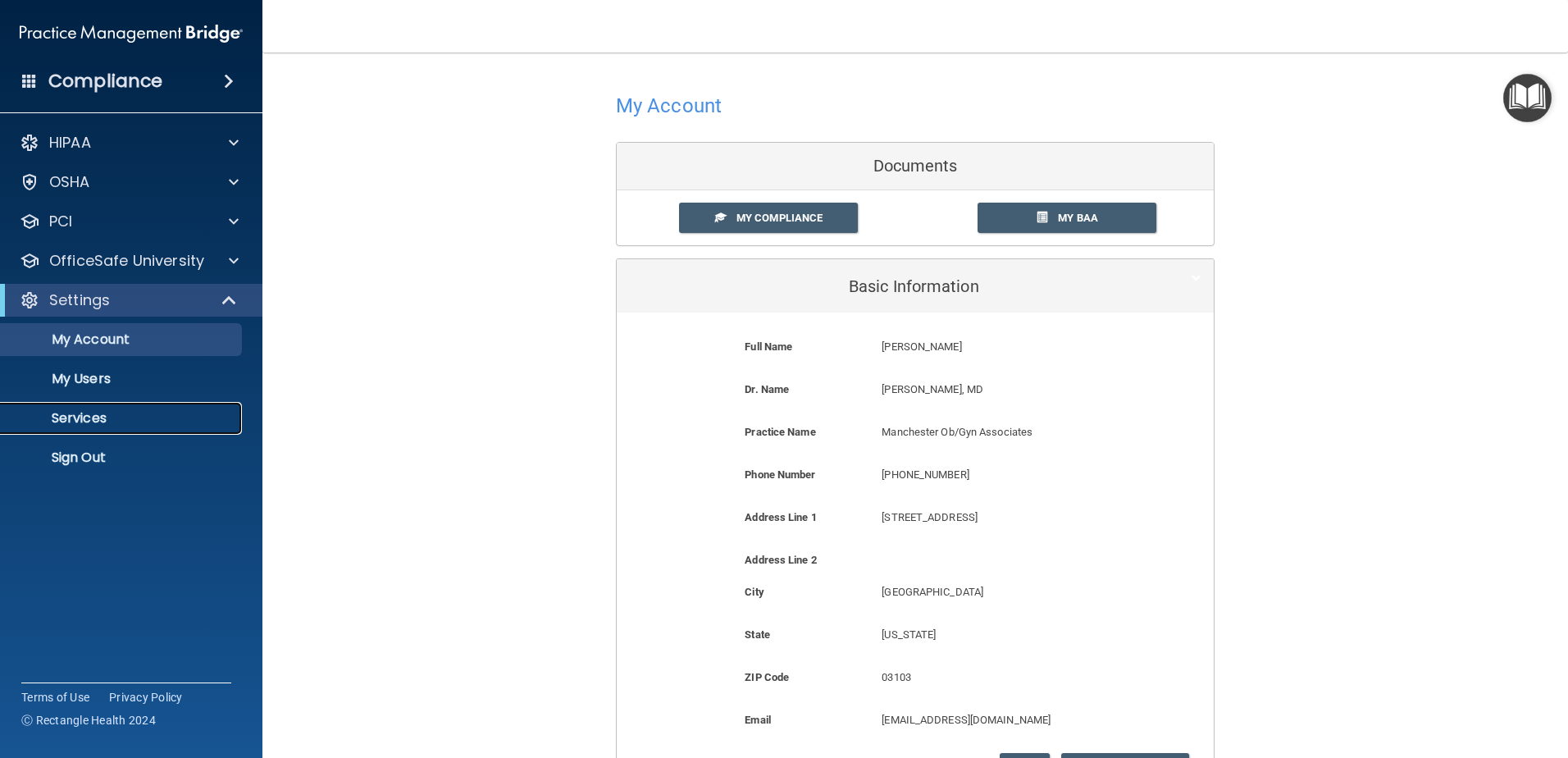
click at [128, 424] on p "Services" at bounding box center [123, 418] width 224 height 16
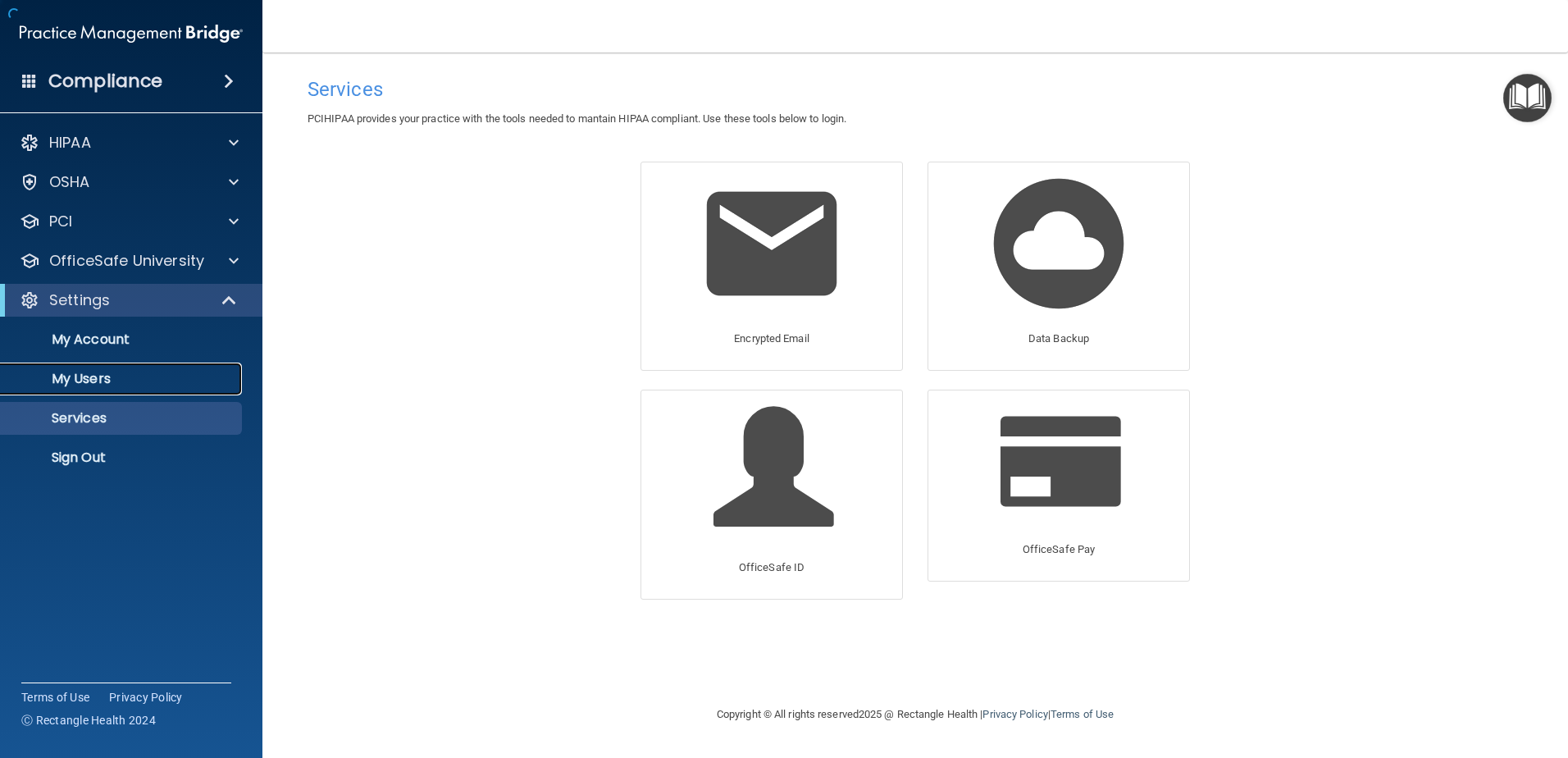
click at [125, 383] on p "My Users" at bounding box center [123, 378] width 224 height 16
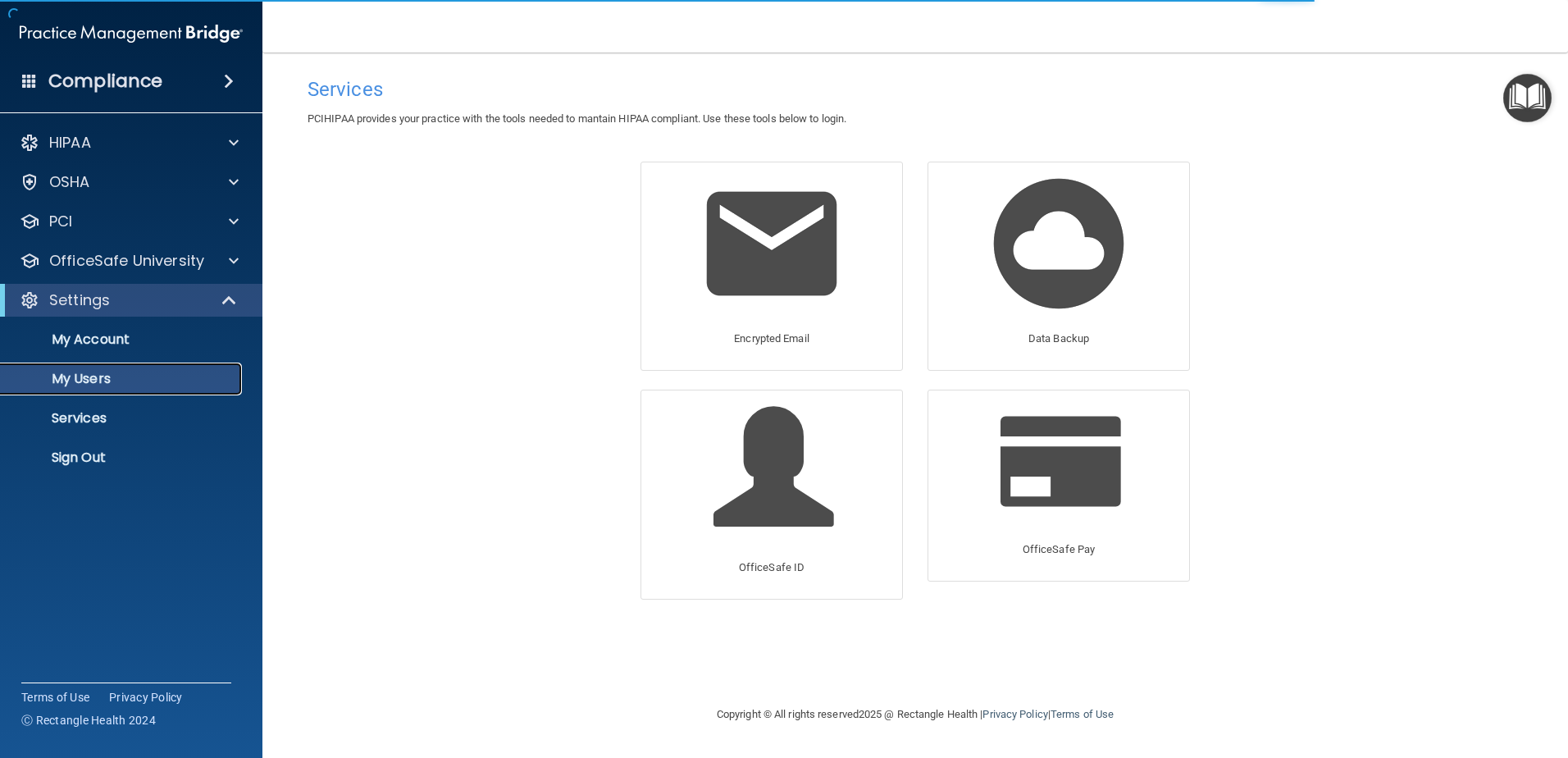
select select "20"
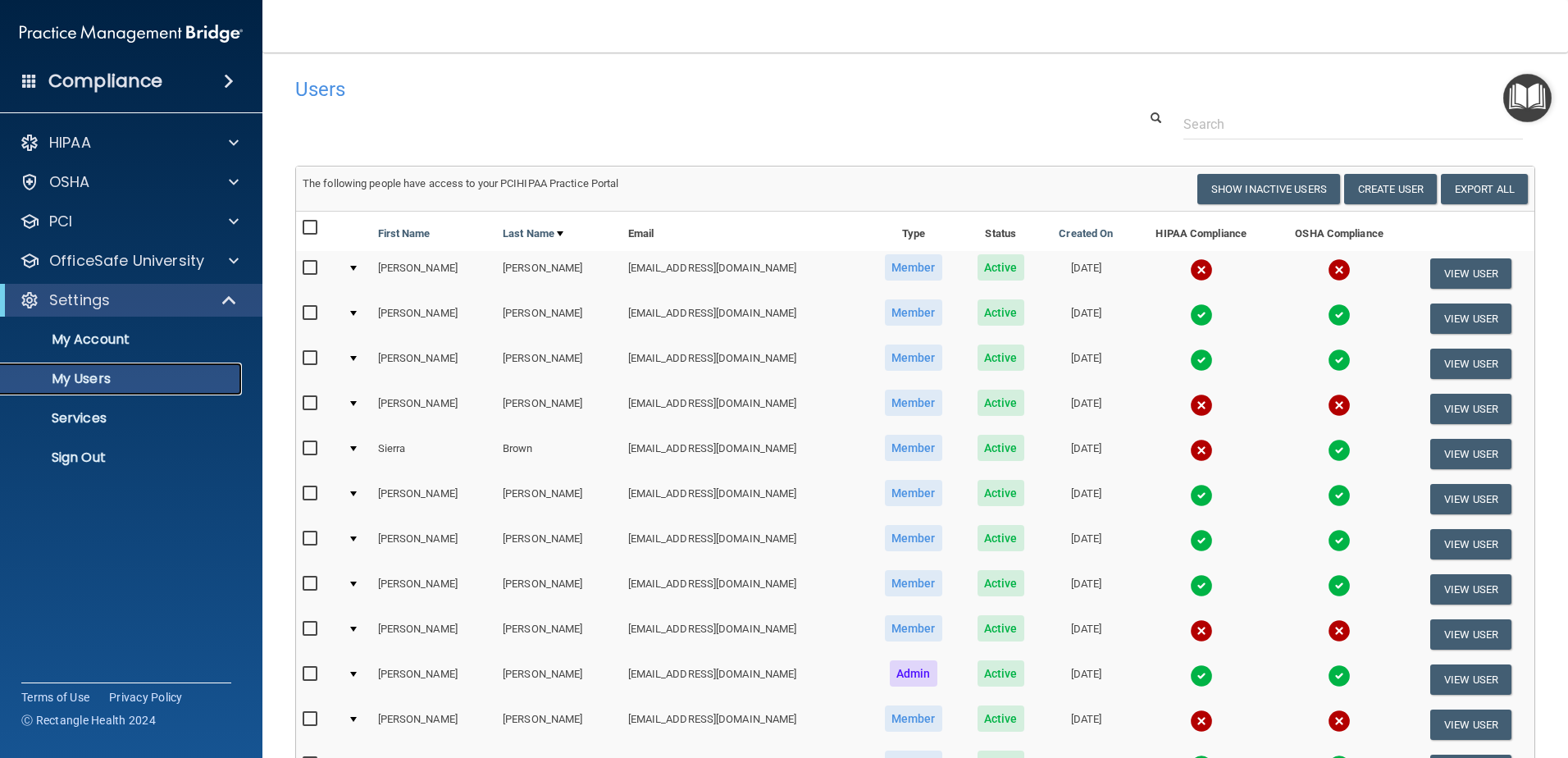
scroll to position [246, 0]
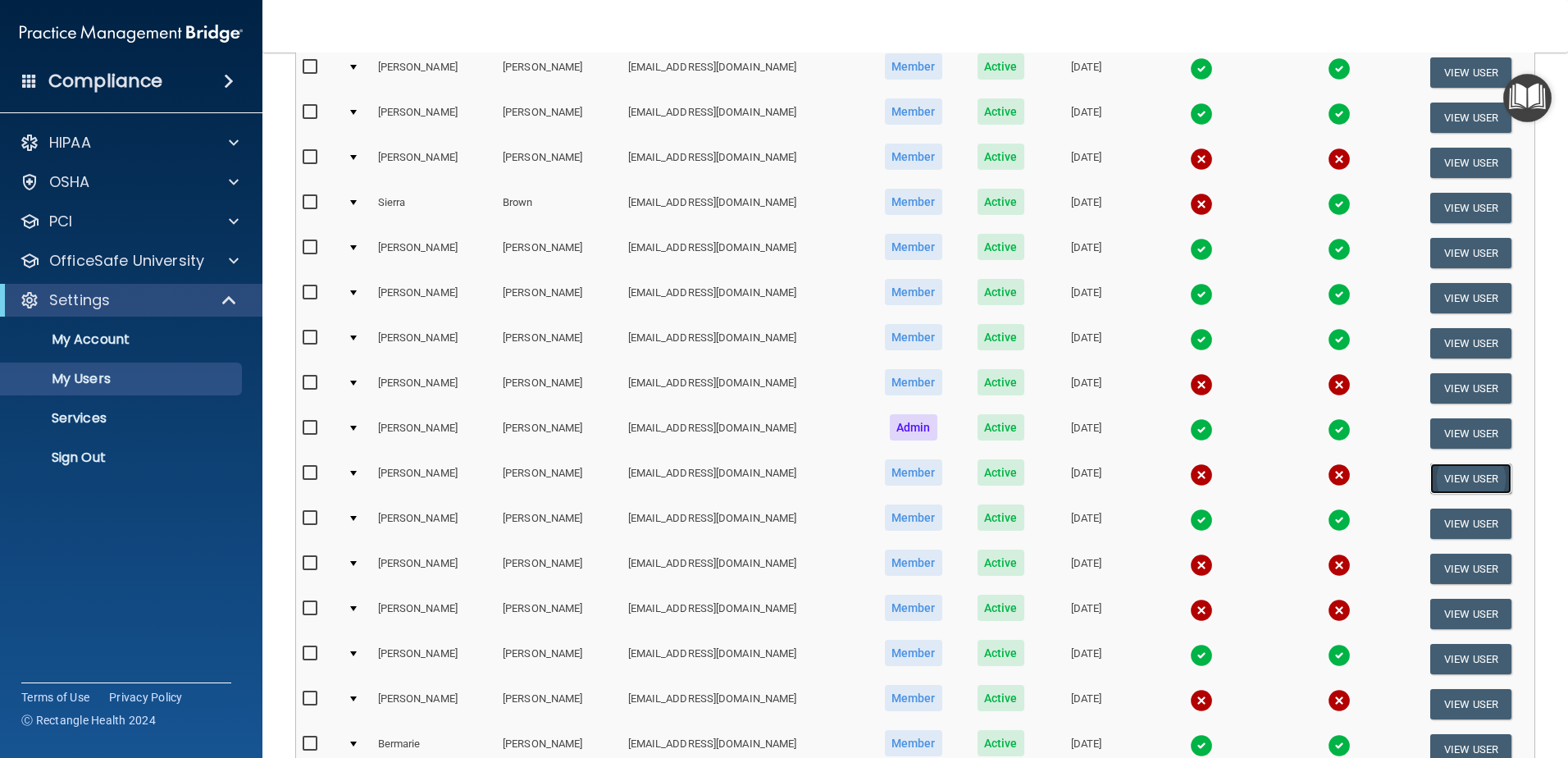
click at [1470, 476] on button "View User" at bounding box center [1471, 478] width 81 height 30
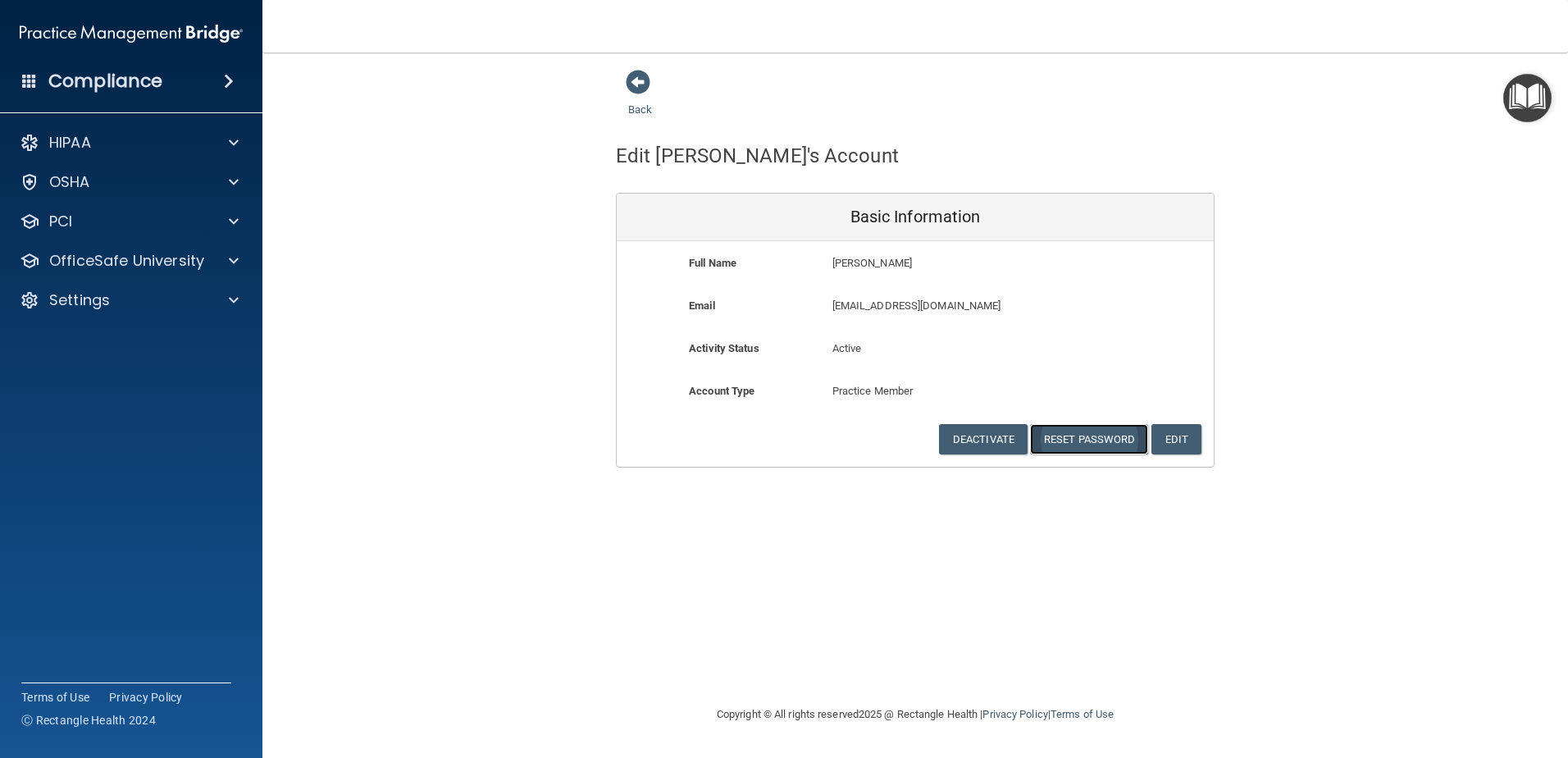
click at [1085, 435] on button "Reset Password" at bounding box center [1089, 440] width 118 height 30
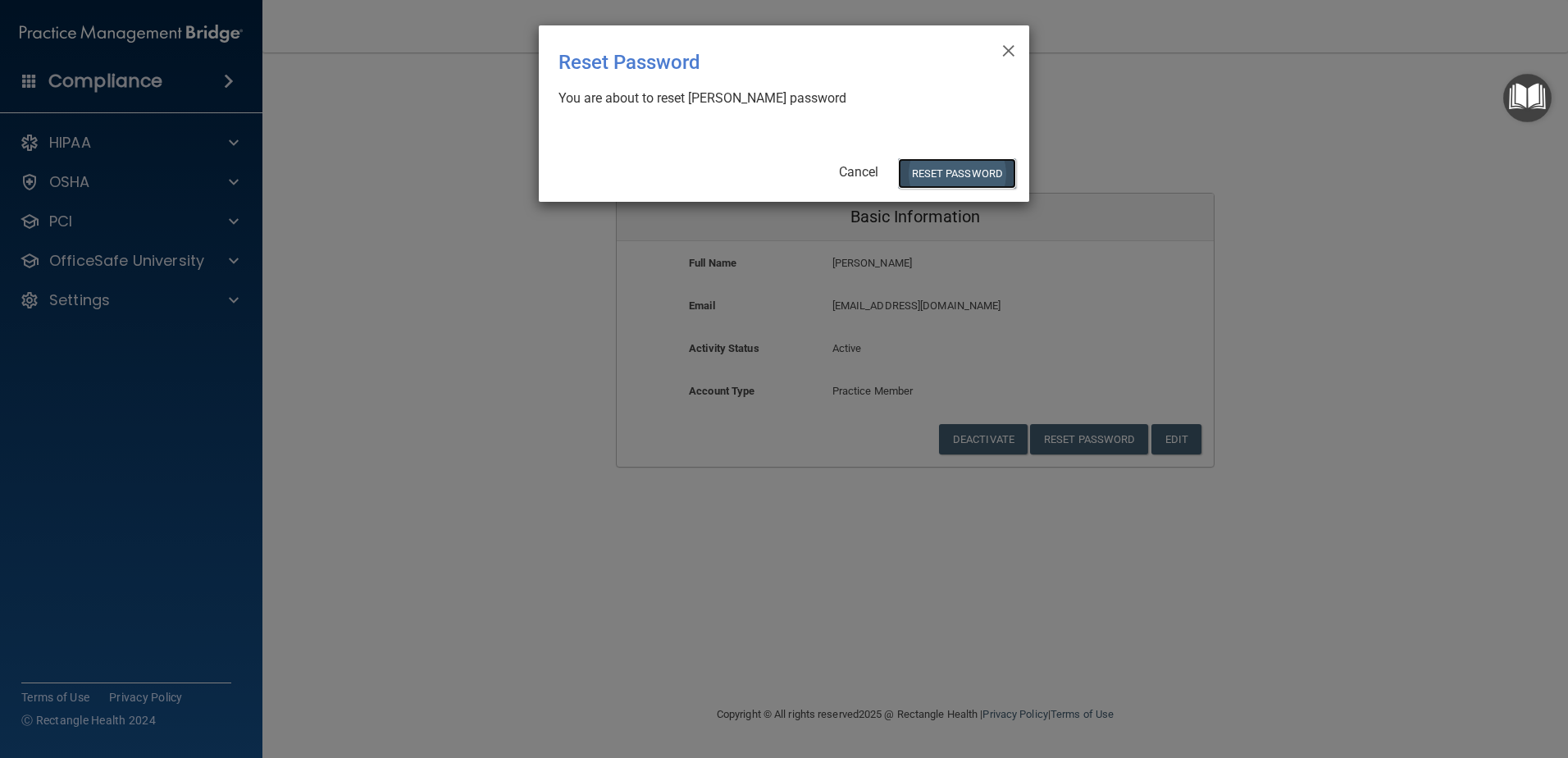
click at [929, 170] on button "Reset Password" at bounding box center [957, 173] width 118 height 30
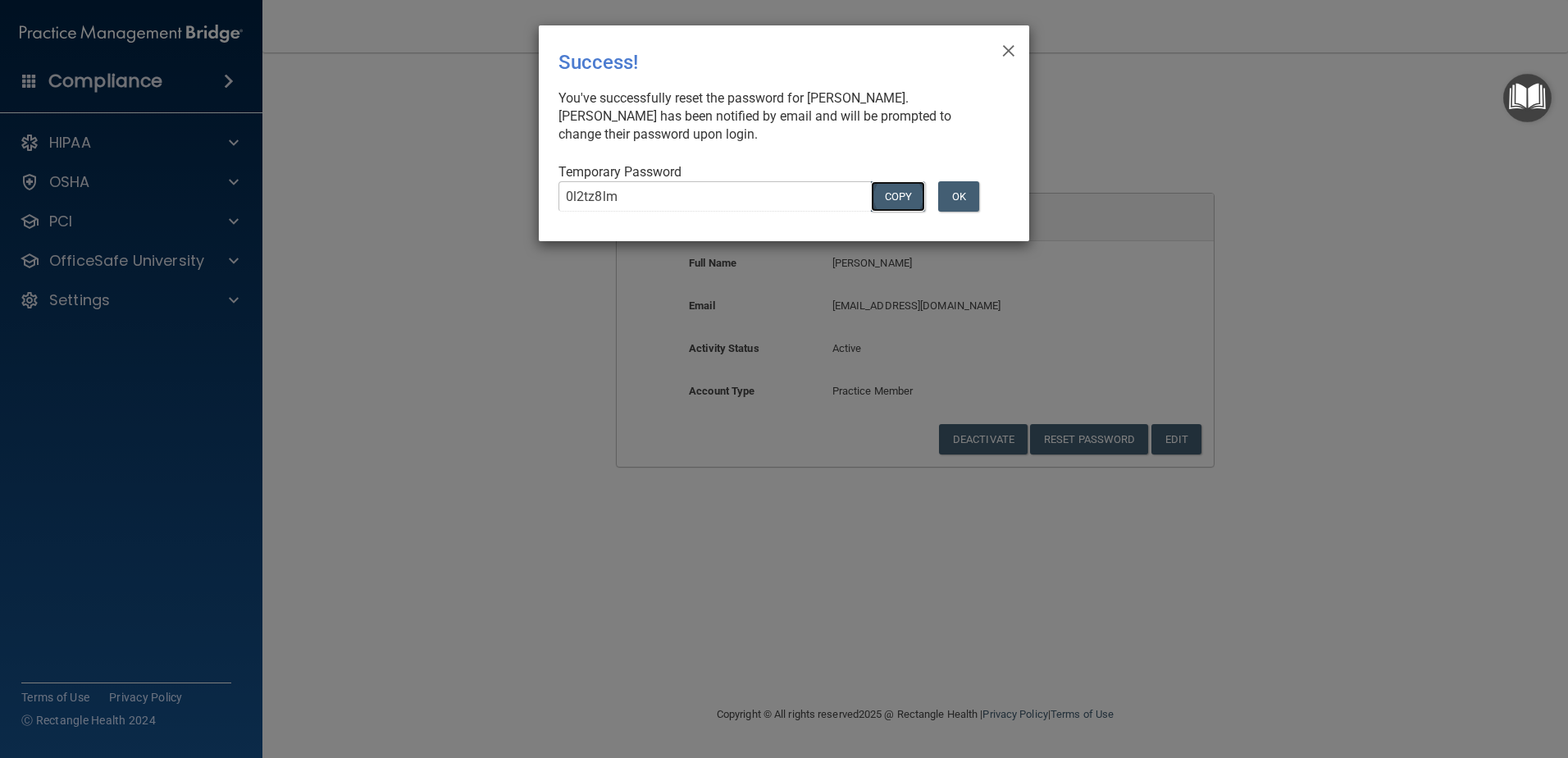
click at [901, 200] on button "COPY" at bounding box center [898, 196] width 54 height 30
click at [1008, 44] on span "×" at bounding box center [1009, 48] width 15 height 33
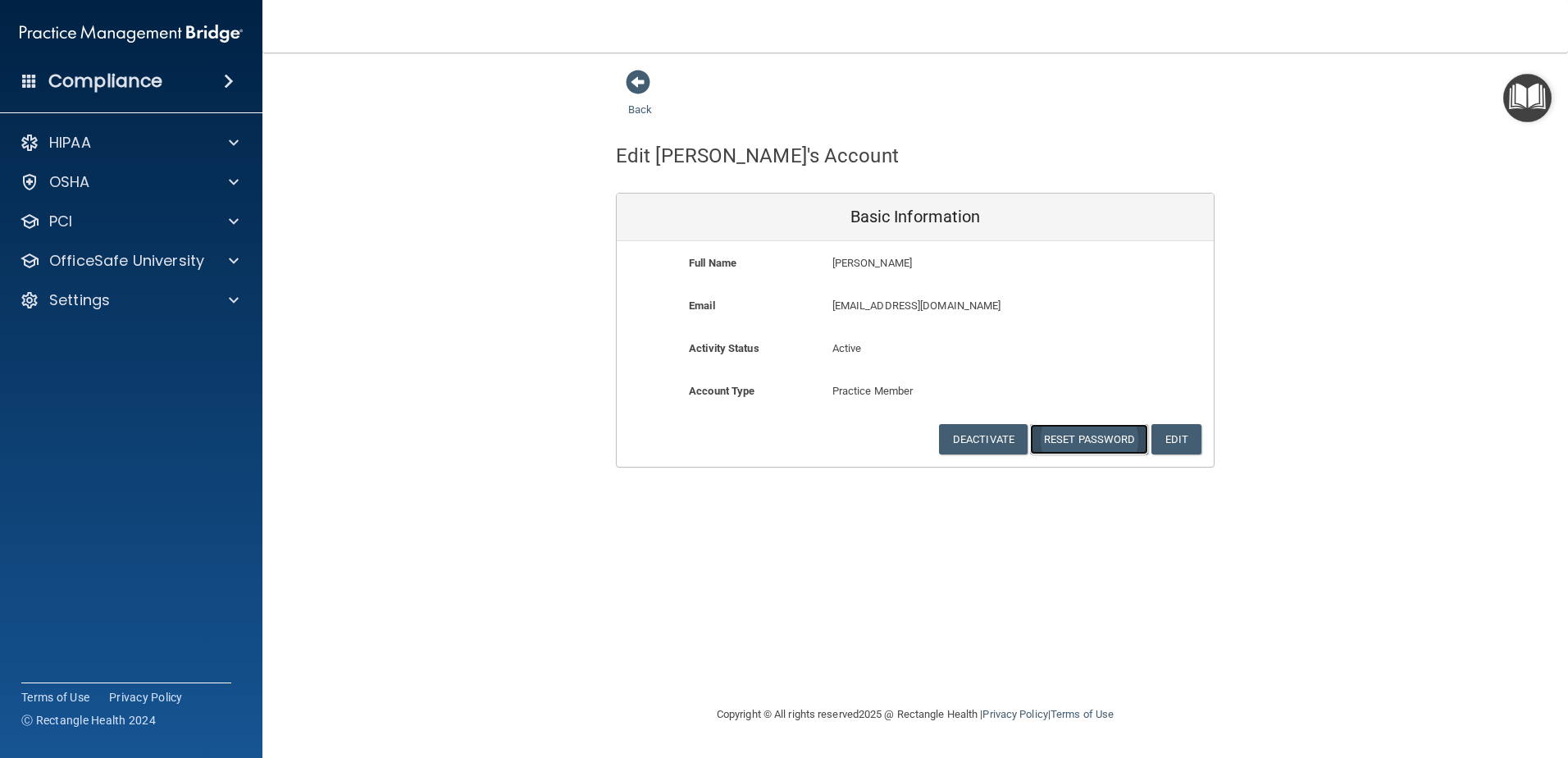
click at [1106, 442] on button "Reset Password" at bounding box center [1089, 440] width 118 height 30
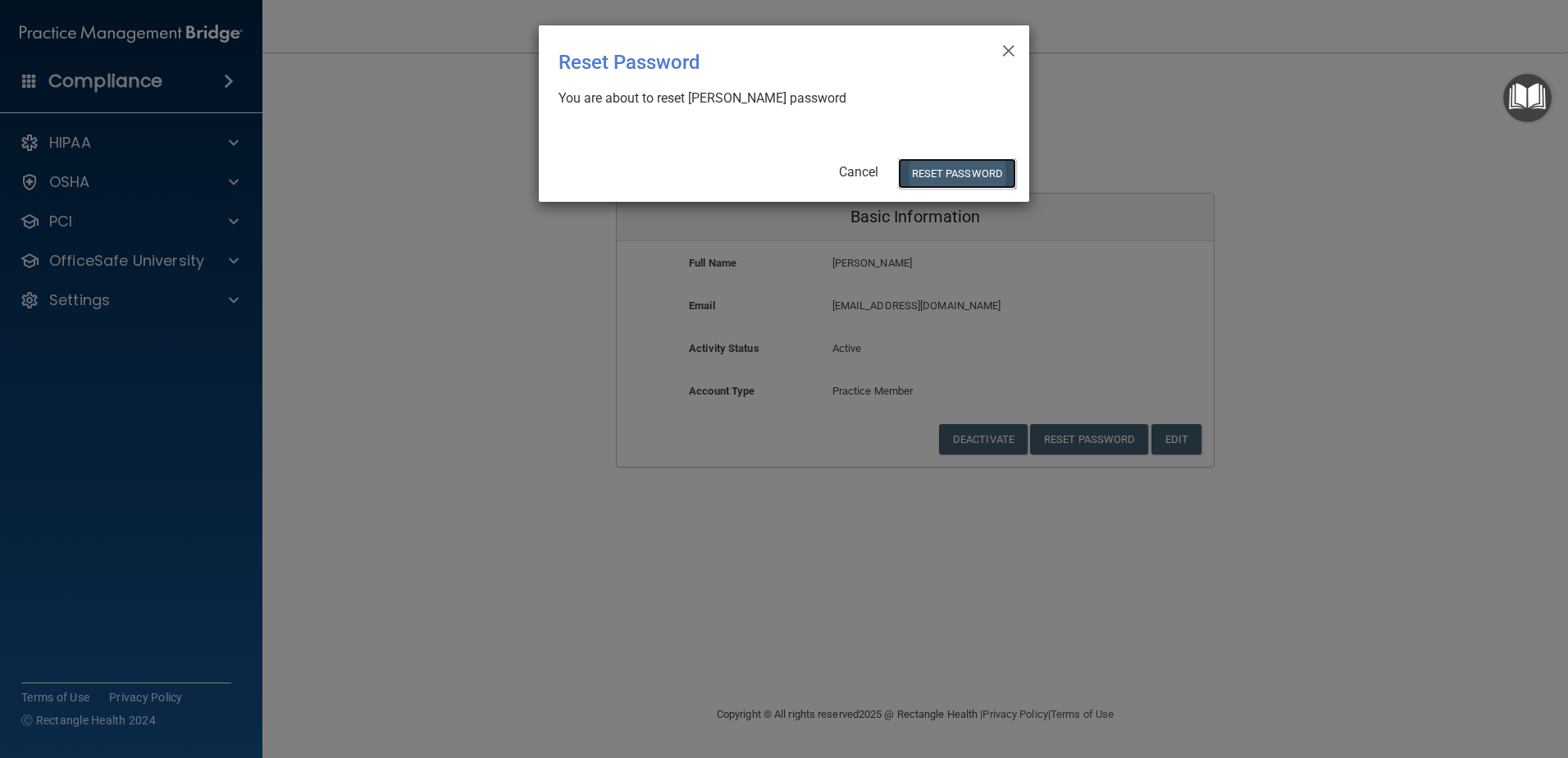
click at [949, 177] on button "Reset Password" at bounding box center [957, 173] width 118 height 30
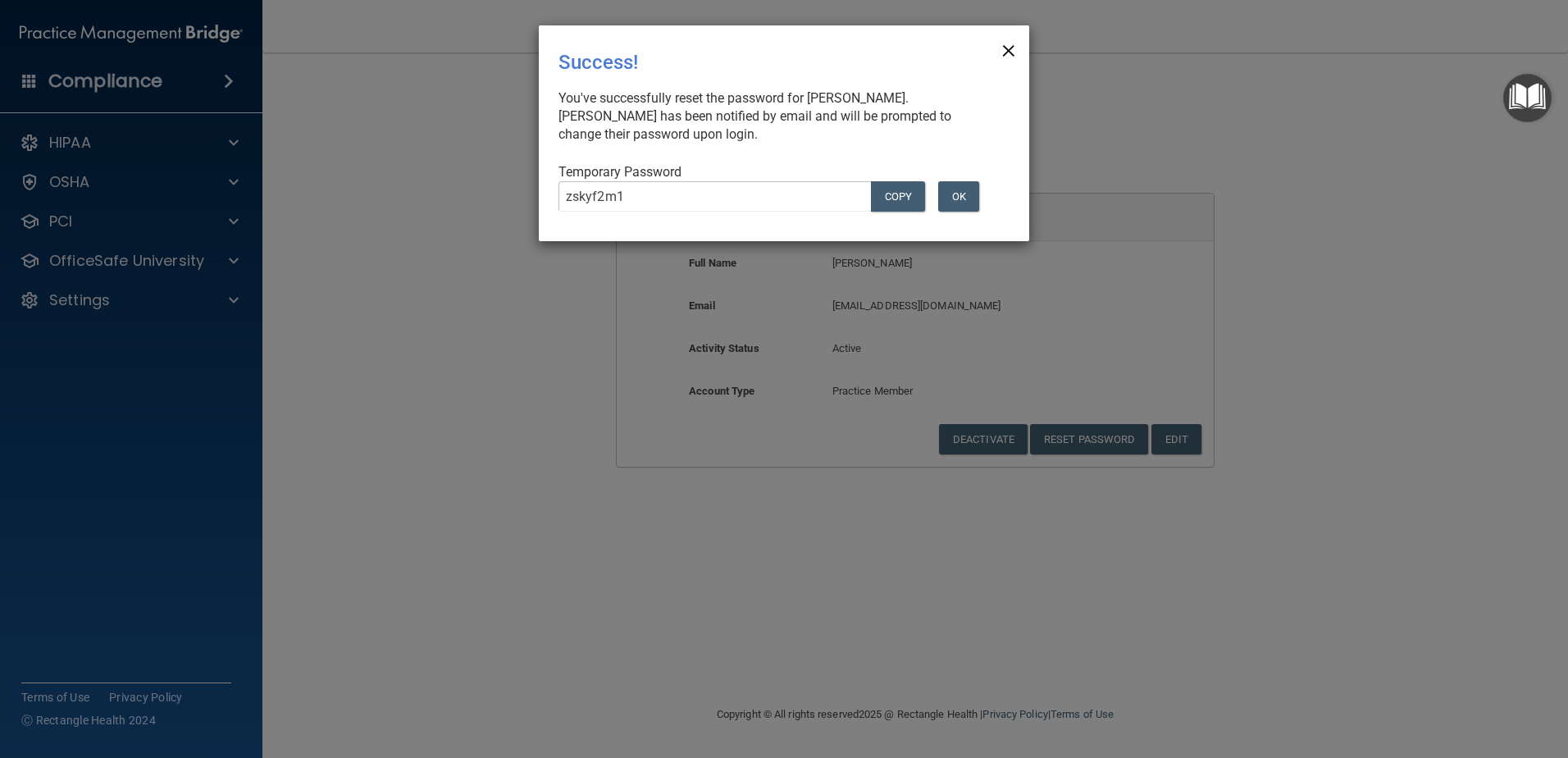
click at [1005, 53] on span "×" at bounding box center [1009, 48] width 15 height 33
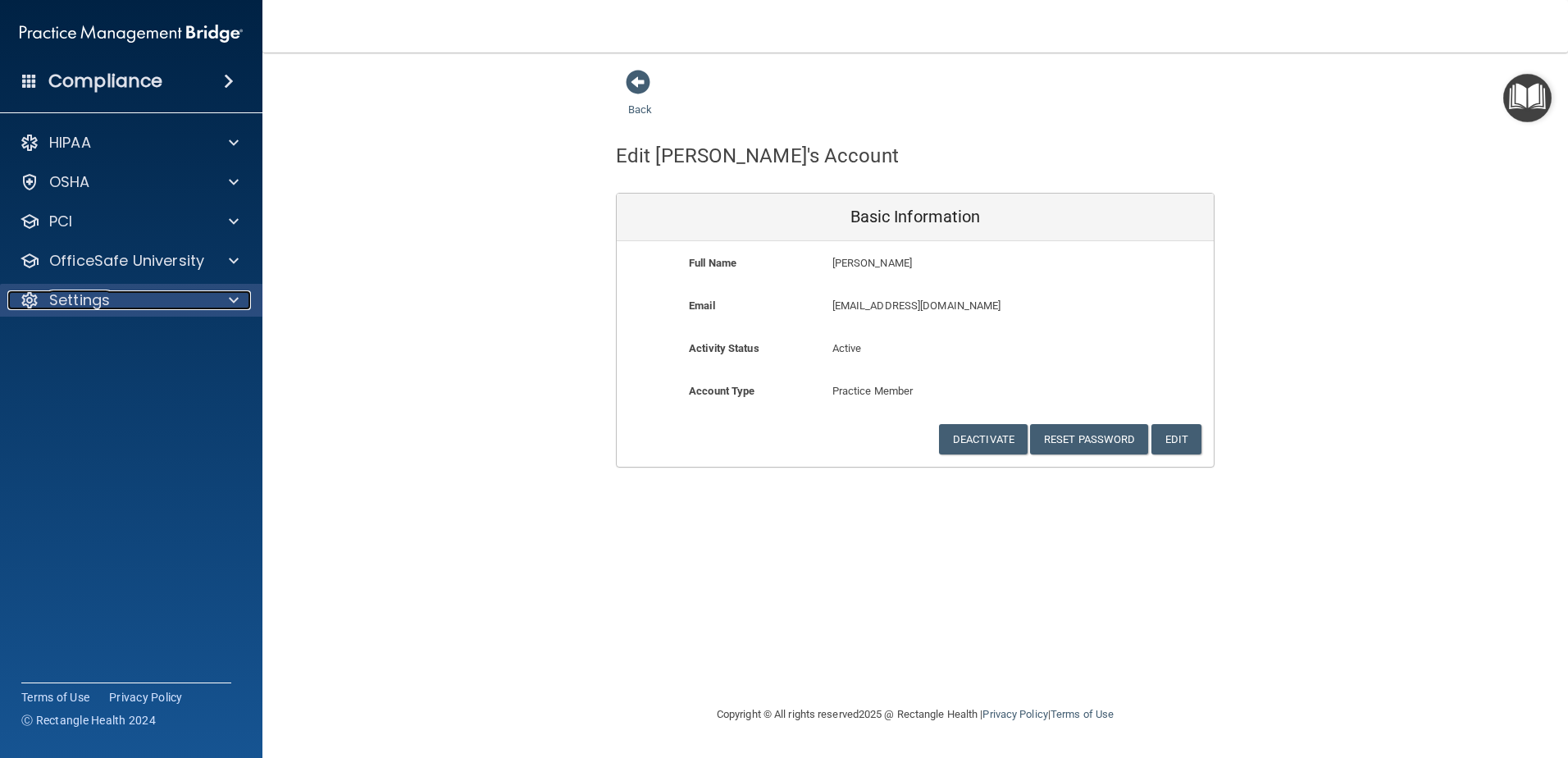
click at [213, 305] on div at bounding box center [231, 300] width 41 height 19
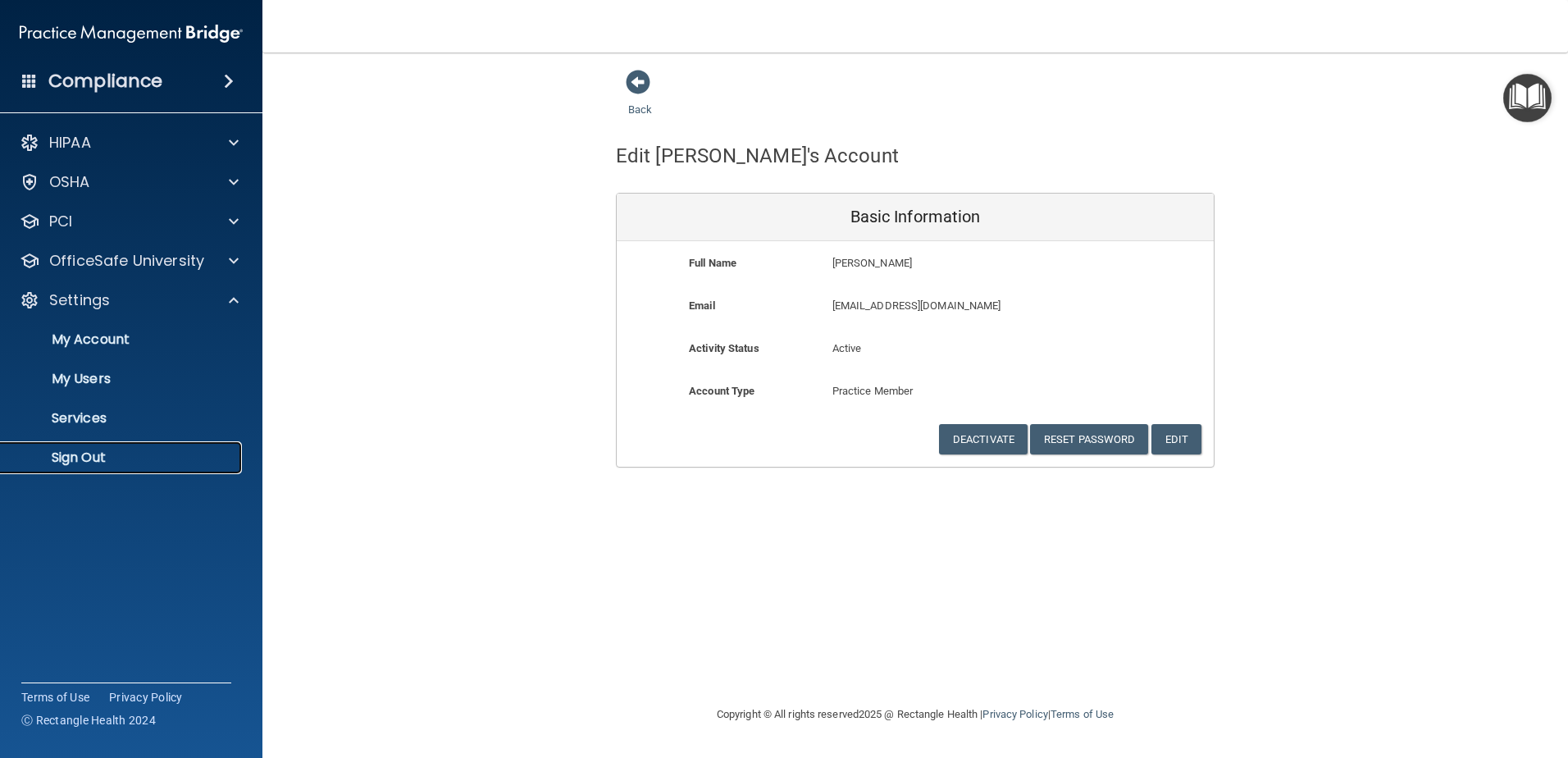
click at [100, 470] on link "Sign Out" at bounding box center [113, 457] width 259 height 33
